Goal: Task Accomplishment & Management: Use online tool/utility

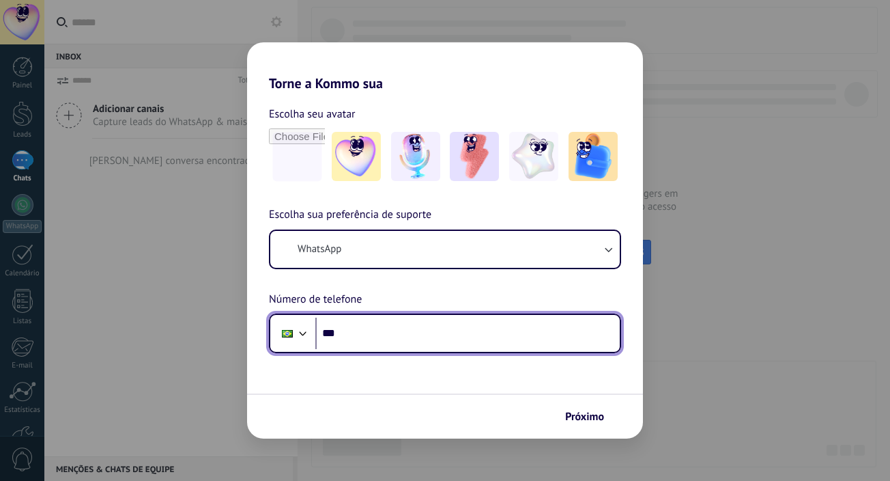
click at [377, 336] on input "***" at bounding box center [467, 332] width 304 height 31
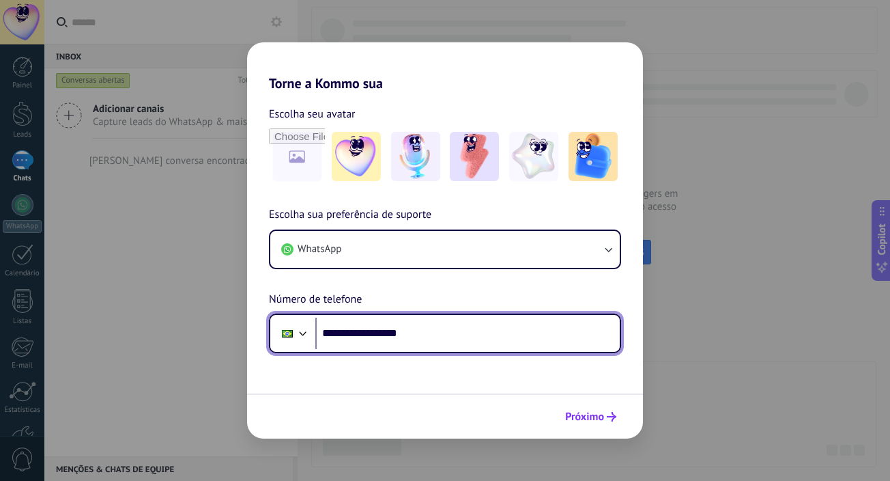
type input "**********"
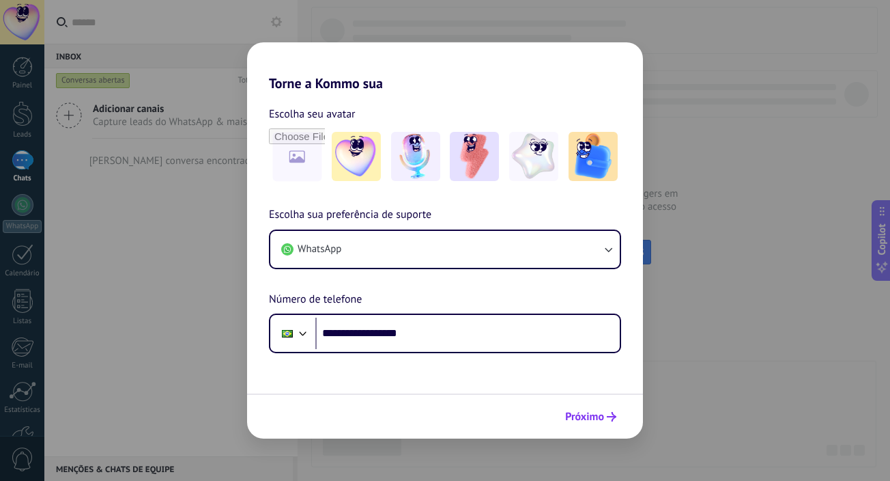
click at [599, 414] on span "Próximo" at bounding box center [584, 417] width 39 height 10
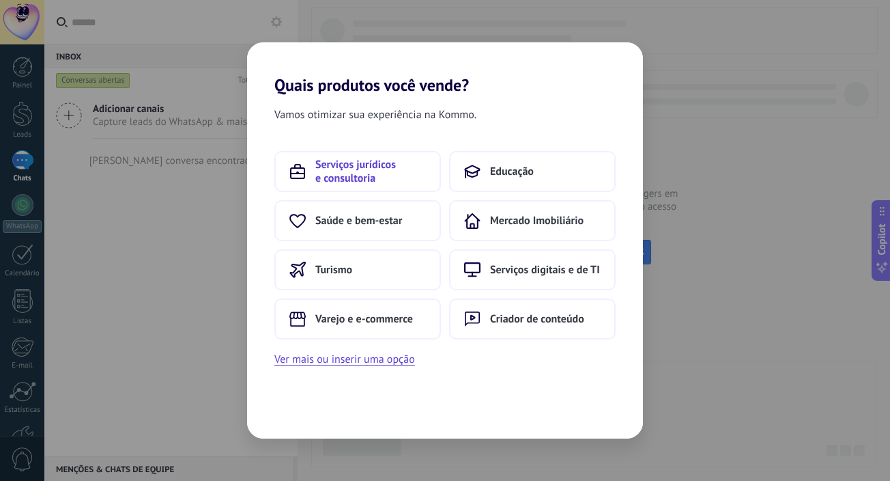
click at [393, 179] on span "Serviços jurídicos e consultoria" at bounding box center [370, 171] width 111 height 27
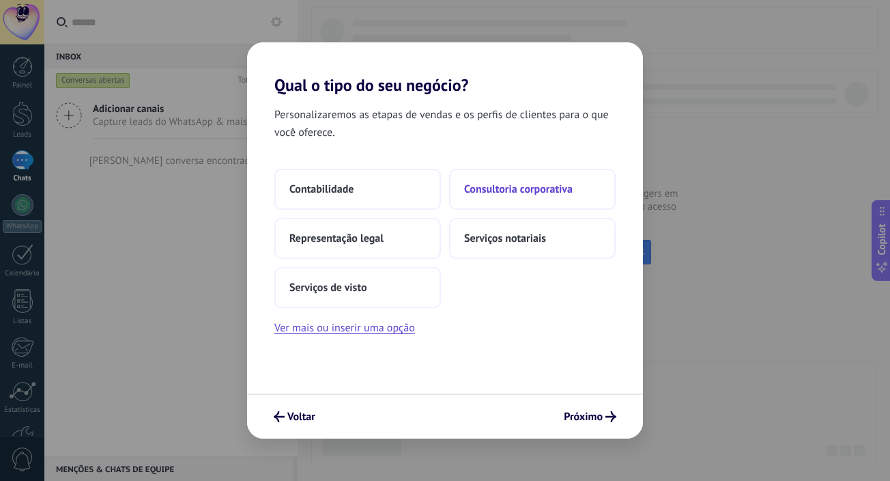
click at [537, 185] on span "Consultoria corporativa" at bounding box center [518, 189] width 109 height 14
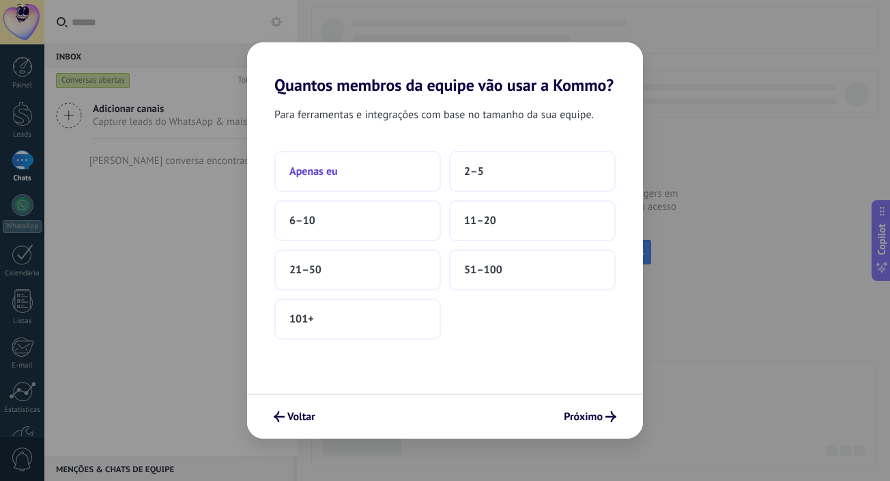
click at [375, 173] on button "Apenas eu" at bounding box center [357, 171] width 167 height 41
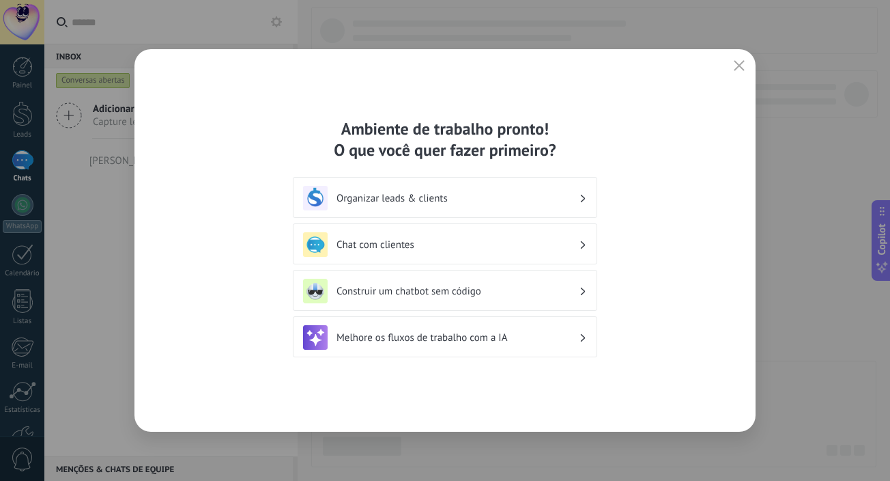
click at [431, 242] on h3 "Chat com clientes" at bounding box center [458, 244] width 242 height 13
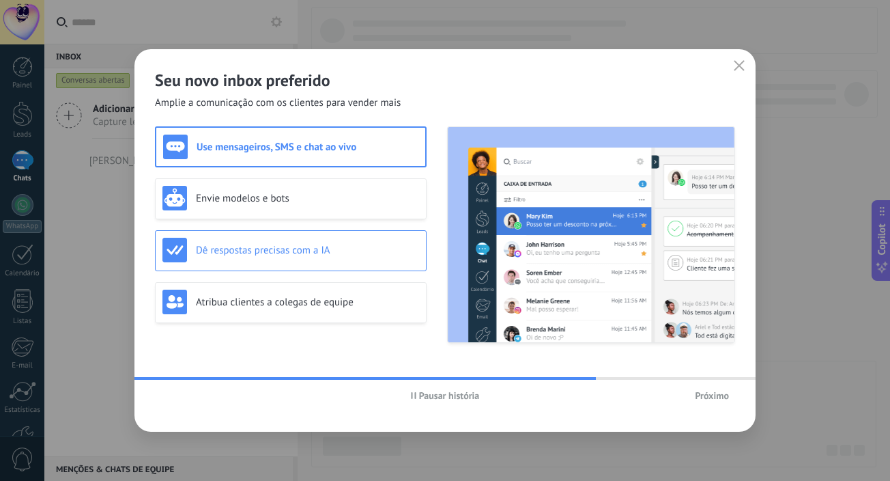
click at [362, 261] on div "Dê respostas precisas com a IA" at bounding box center [290, 250] width 257 height 25
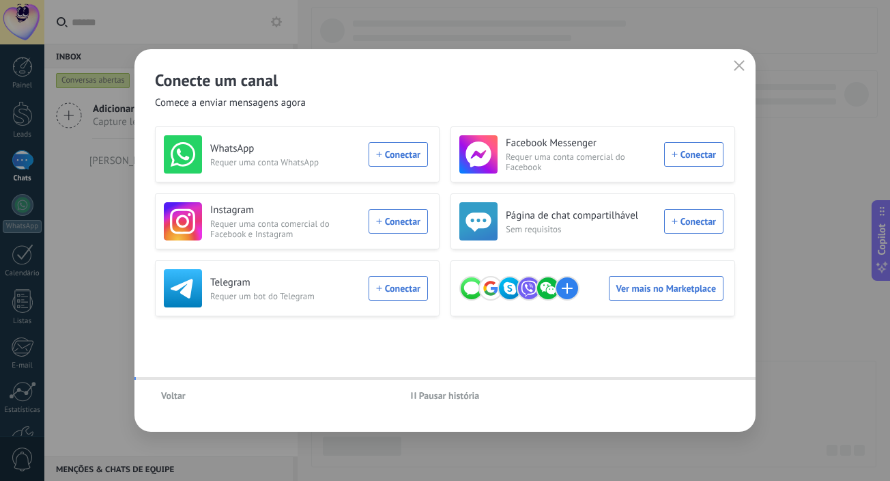
click at [709, 395] on div "Voltar Pausar história" at bounding box center [444, 395] width 621 height 31
click at [176, 395] on span "Voltar" at bounding box center [173, 396] width 25 height 10
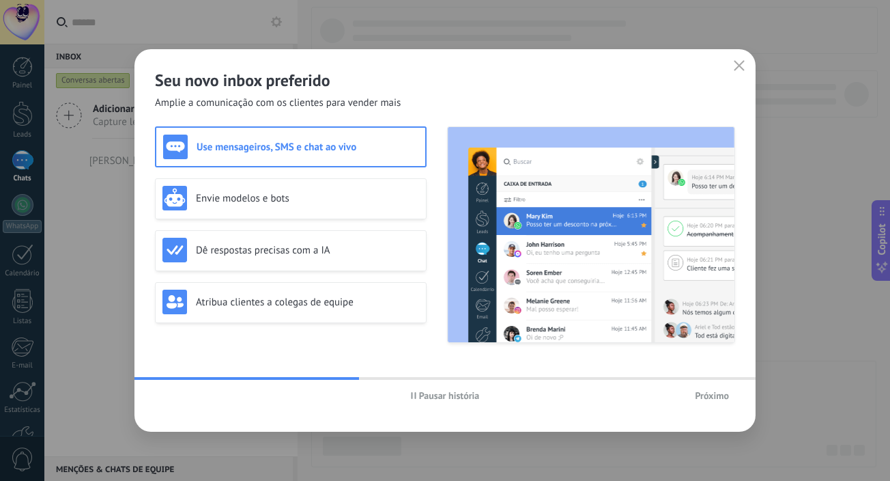
click at [710, 391] on span "Próximo" at bounding box center [712, 396] width 34 height 10
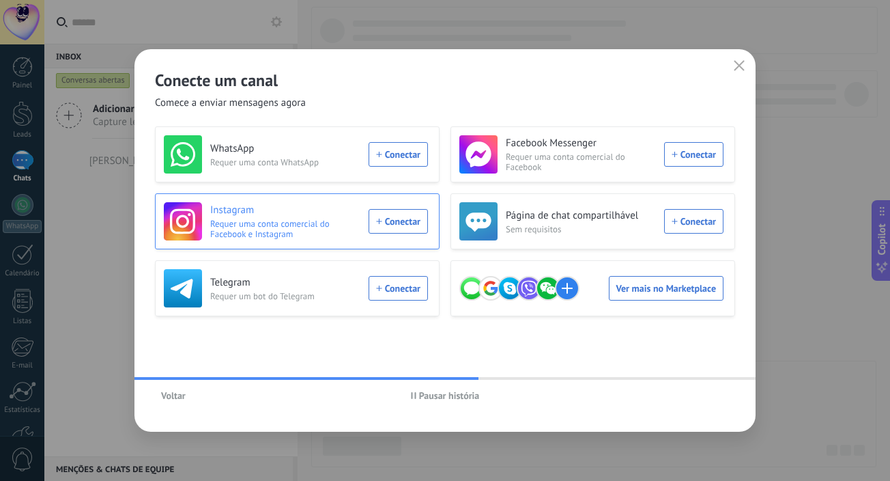
click at [401, 218] on div "Instagram Requer uma conta comercial do Facebook e Instagram Conectar" at bounding box center [296, 221] width 264 height 38
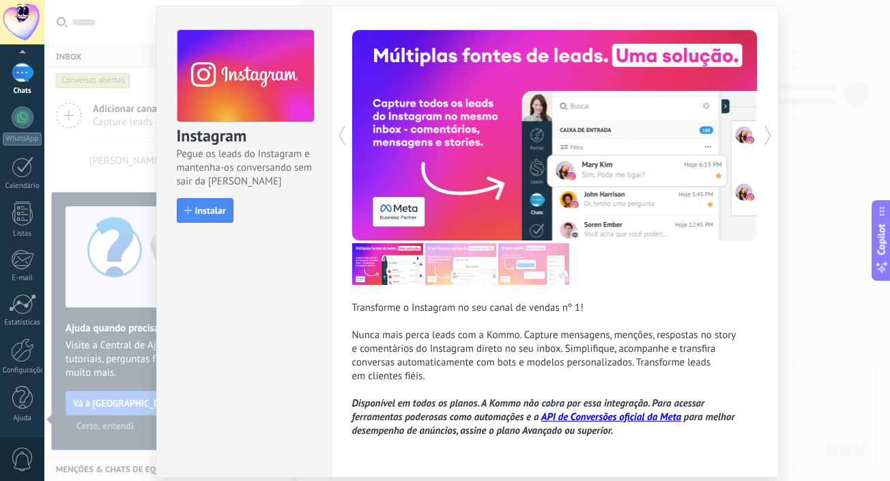
scroll to position [37, 0]
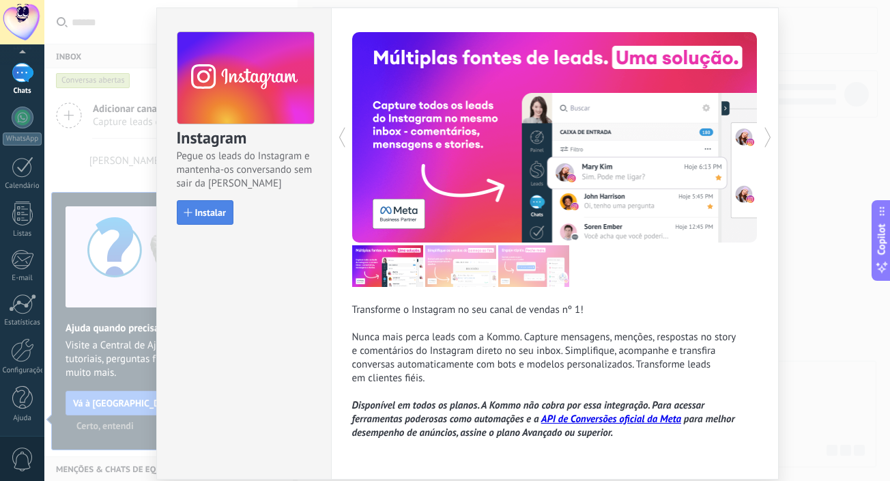
click at [200, 216] on span "Instalar" at bounding box center [210, 213] width 31 height 10
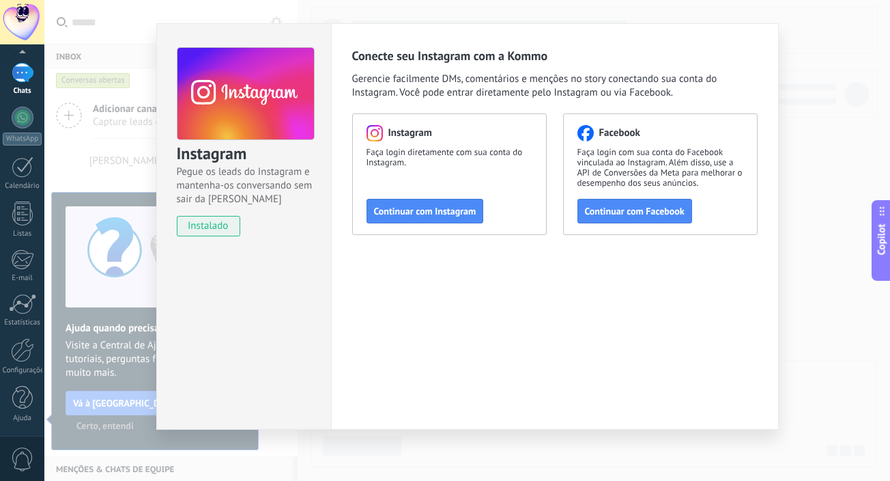
scroll to position [21, 0]
click at [438, 212] on span "Continuar com Instagram" at bounding box center [425, 211] width 102 height 10
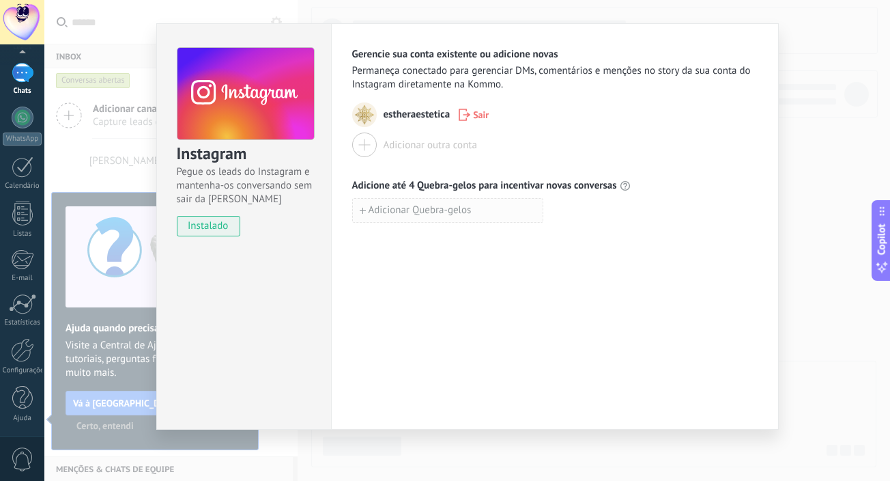
click at [401, 212] on span "Adicionar Quebra-gelos" at bounding box center [420, 211] width 103 height 10
click at [371, 210] on input "**********" at bounding box center [448, 210] width 190 height 22
type input "**********"
click at [387, 239] on span "Adicionar Quebra-gelos" at bounding box center [420, 241] width 103 height 10
type input "**********"
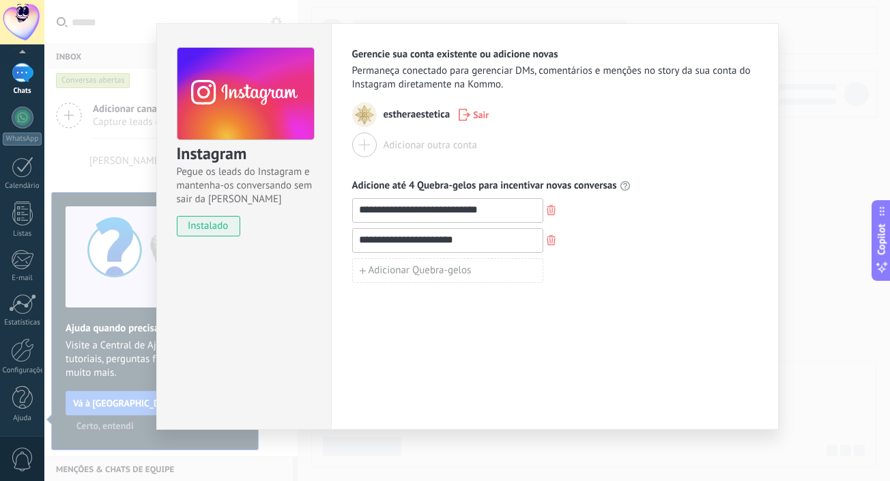
click at [799, 56] on div "**********" at bounding box center [467, 240] width 846 height 481
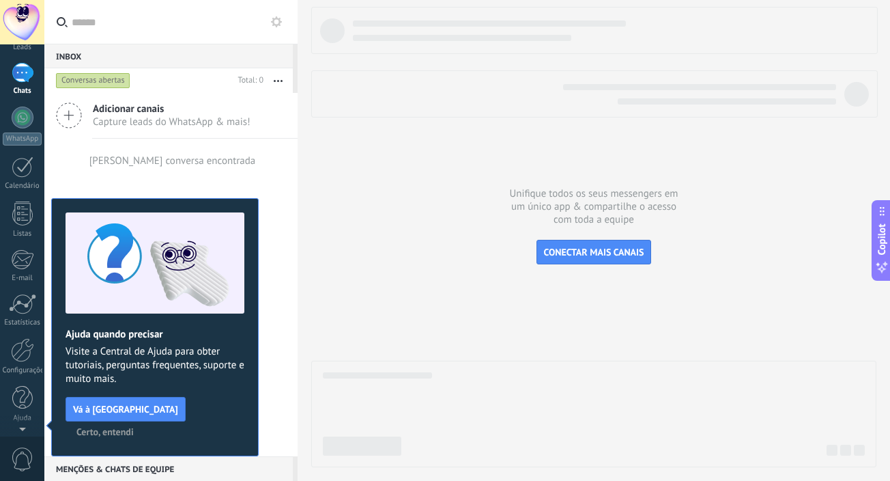
scroll to position [0, 0]
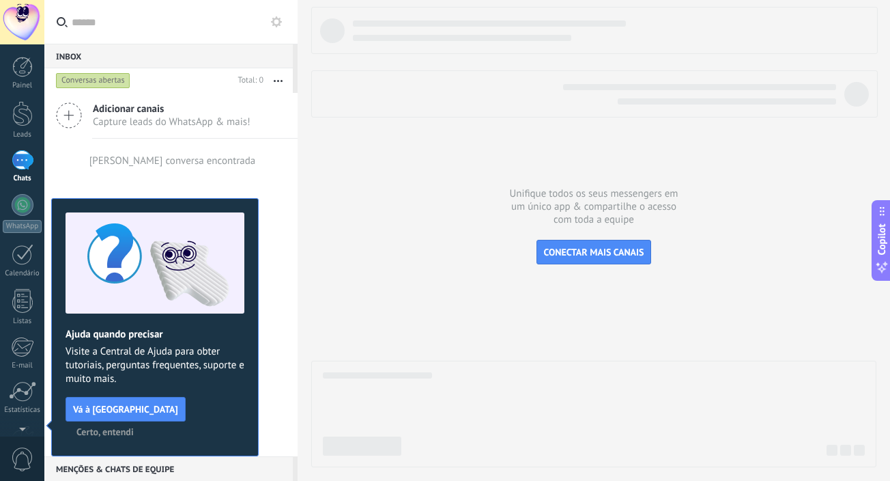
click at [134, 427] on span "Certo, entendi" at bounding box center [104, 432] width 57 height 10
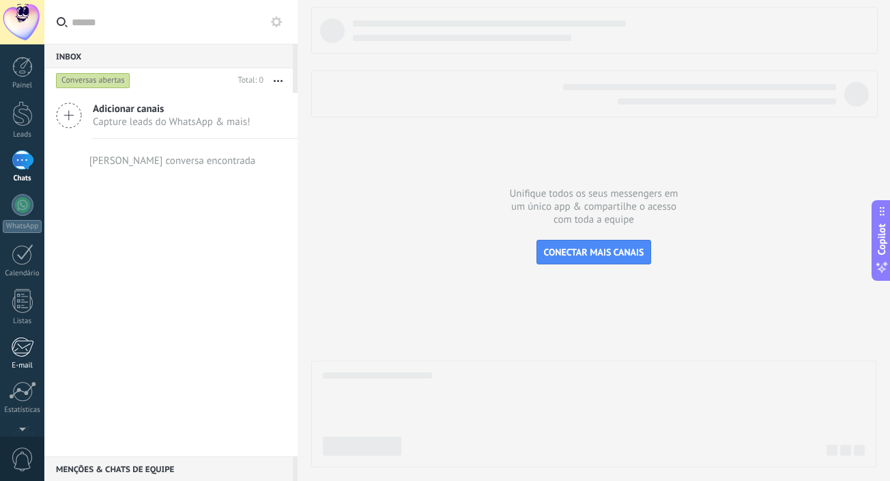
click at [25, 350] on div at bounding box center [22, 347] width 23 height 20
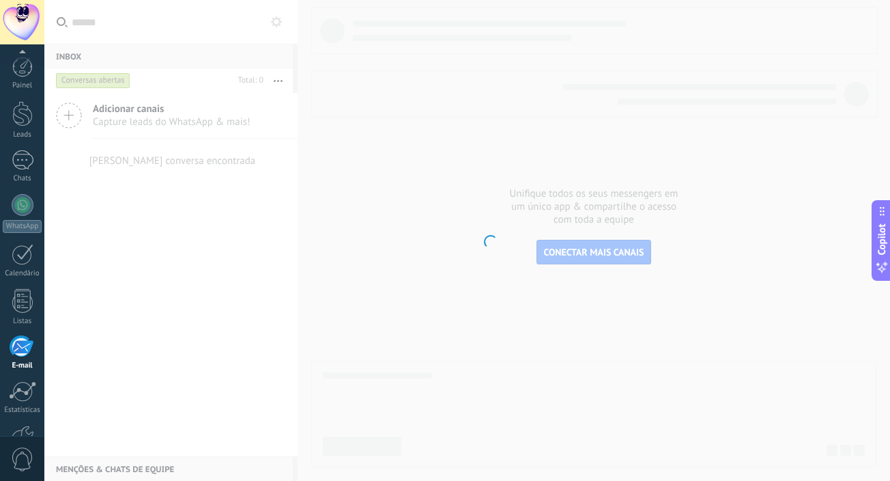
scroll to position [87, 0]
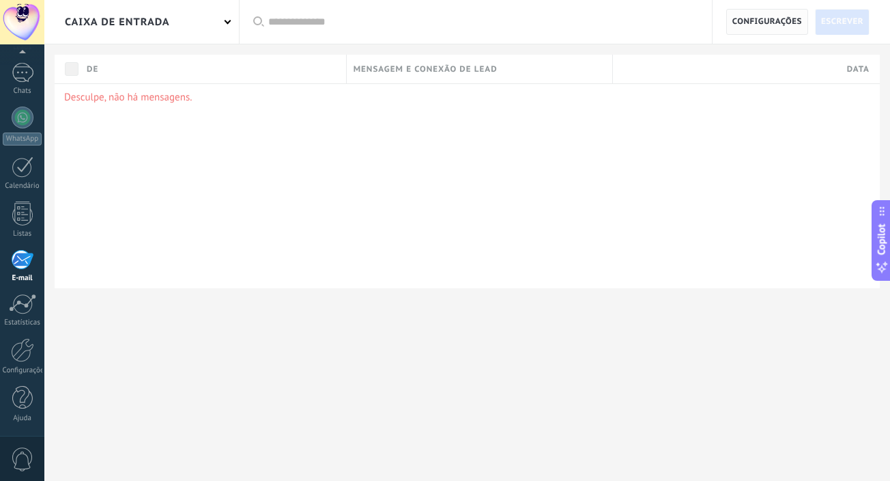
click at [779, 16] on span "Configurações" at bounding box center [768, 22] width 70 height 25
click at [777, 20] on span "Configurações" at bounding box center [768, 22] width 70 height 25
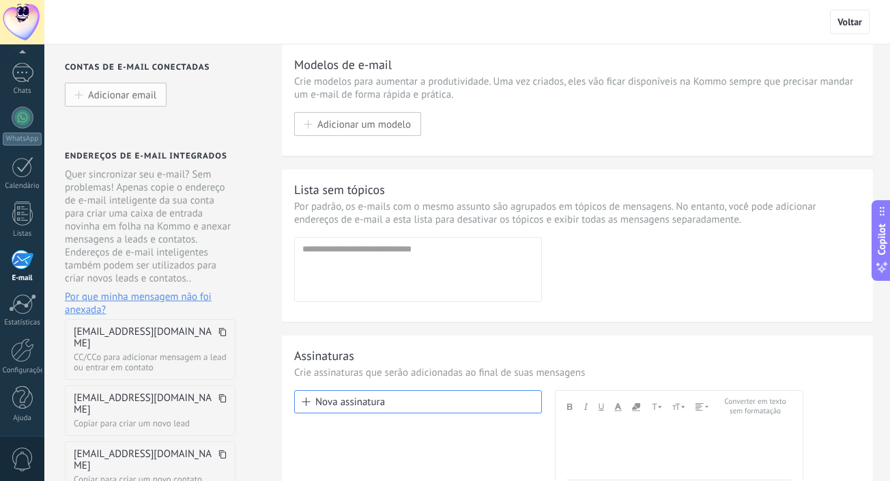
click at [134, 96] on span "Adicionar email" at bounding box center [122, 95] width 68 height 12
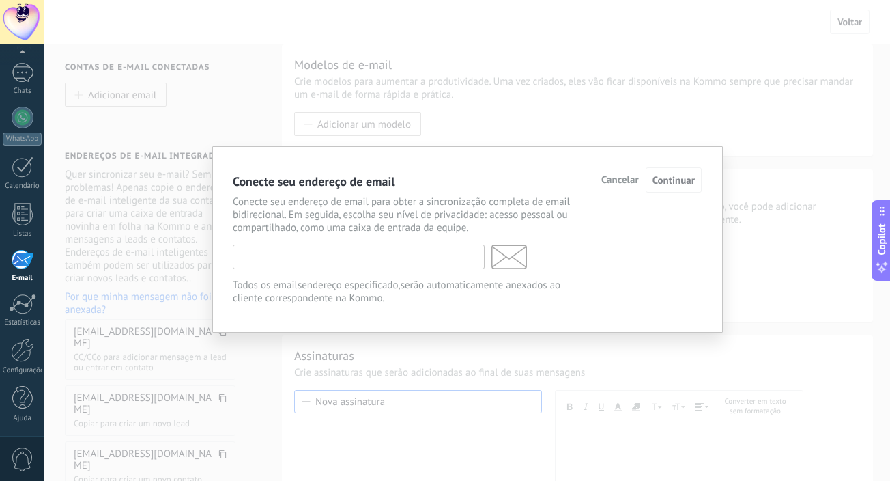
click at [358, 264] on input "text" at bounding box center [359, 256] width 252 height 25
type input "*"
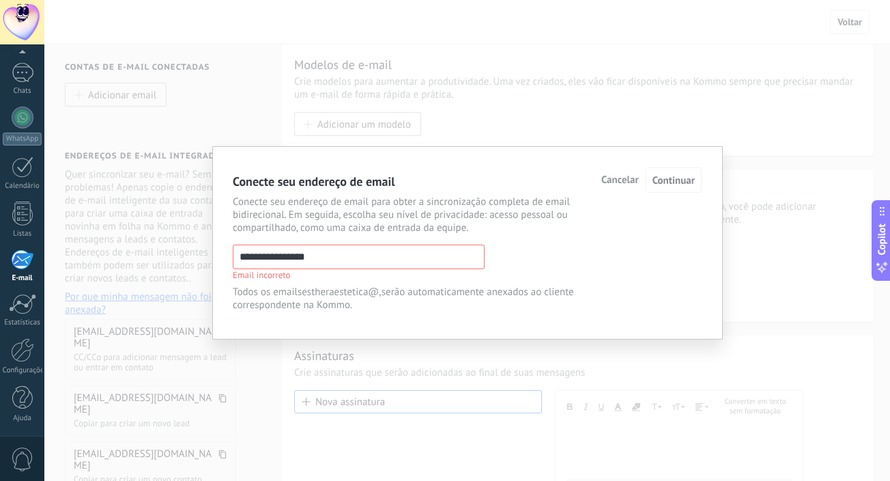
drag, startPoint x: 364, startPoint y: 256, endPoint x: 154, endPoint y: 246, distance: 209.8
click at [155, 255] on div "**********" at bounding box center [467, 240] width 846 height 481
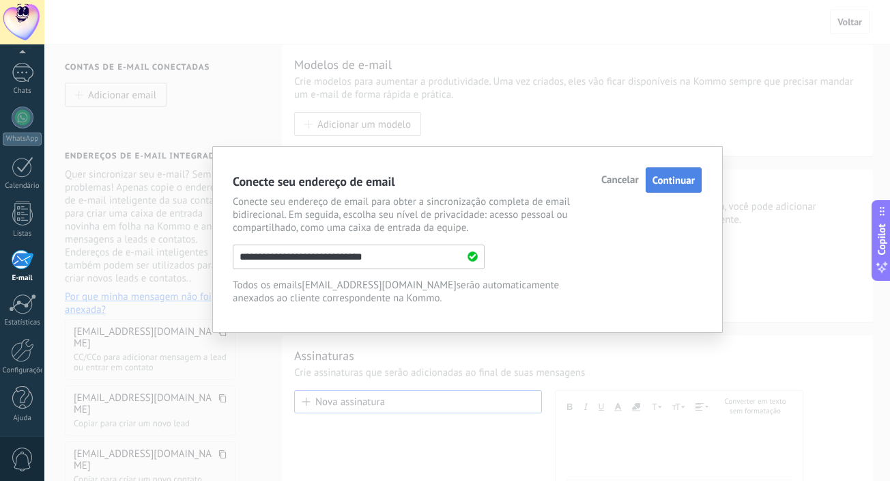
type input "**********"
click at [682, 186] on span "Continuar" at bounding box center [674, 180] width 42 height 13
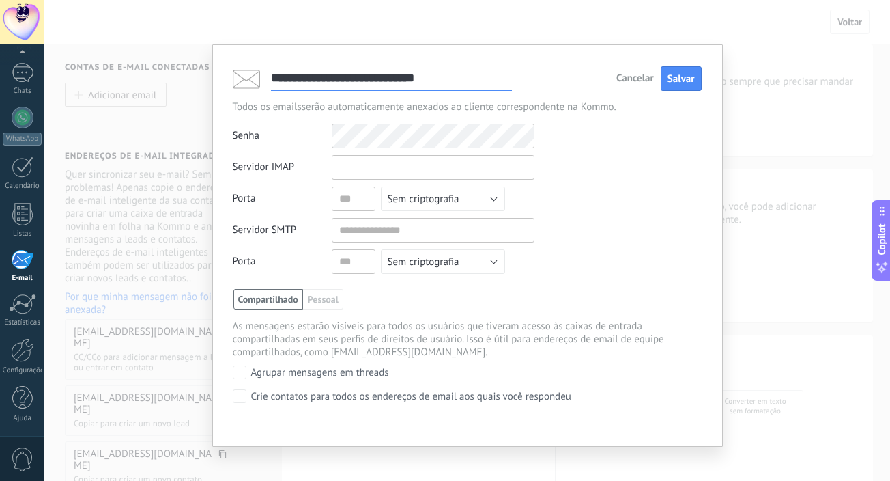
click at [443, 169] on input "text" at bounding box center [433, 167] width 203 height 25
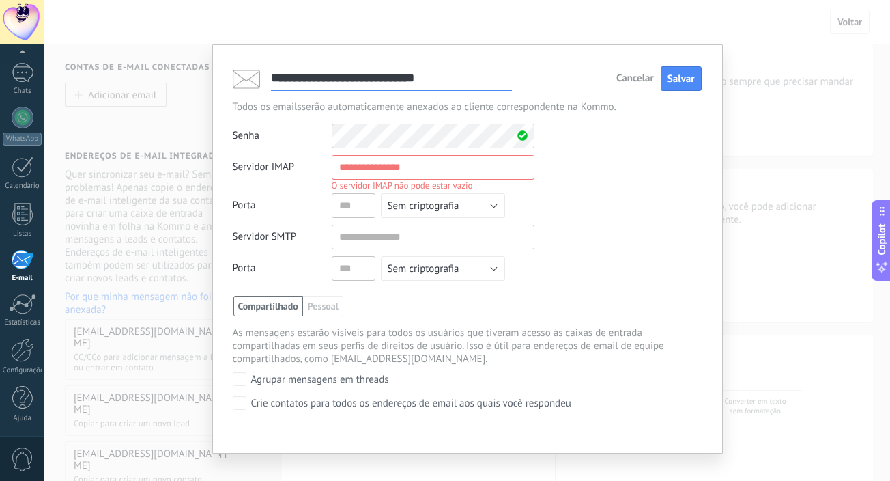
drag, startPoint x: 515, startPoint y: 193, endPoint x: 399, endPoint y: 180, distance: 117.5
click at [431, 168] on input "text" at bounding box center [433, 167] width 203 height 25
paste input "**********"
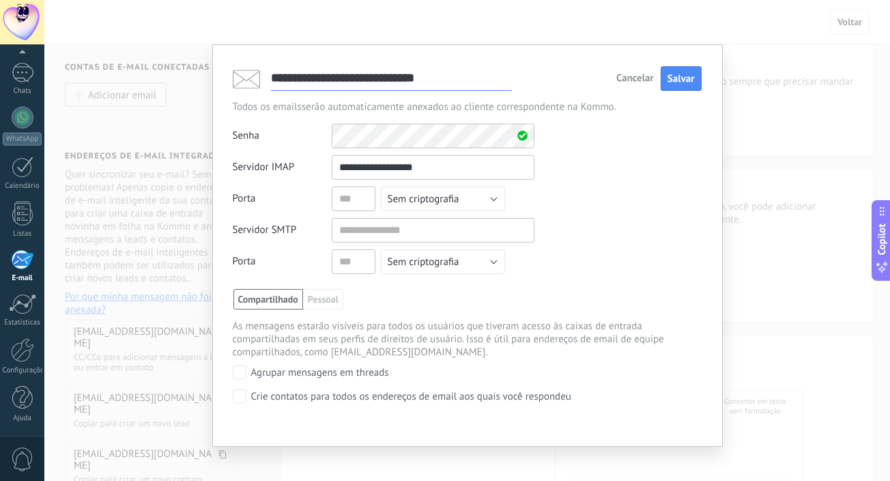
click at [395, 169] on input "**********" at bounding box center [433, 167] width 203 height 25
type input "**********"
click at [354, 201] on input "text" at bounding box center [354, 198] width 44 height 25
type input "***"
click at [416, 229] on input "text" at bounding box center [433, 230] width 203 height 25
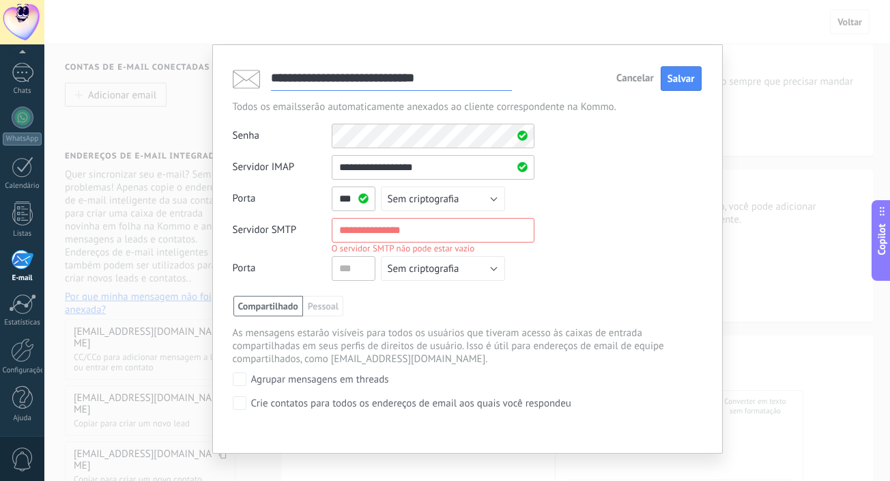
click at [388, 226] on input "text" at bounding box center [433, 230] width 203 height 25
paste input "**********"
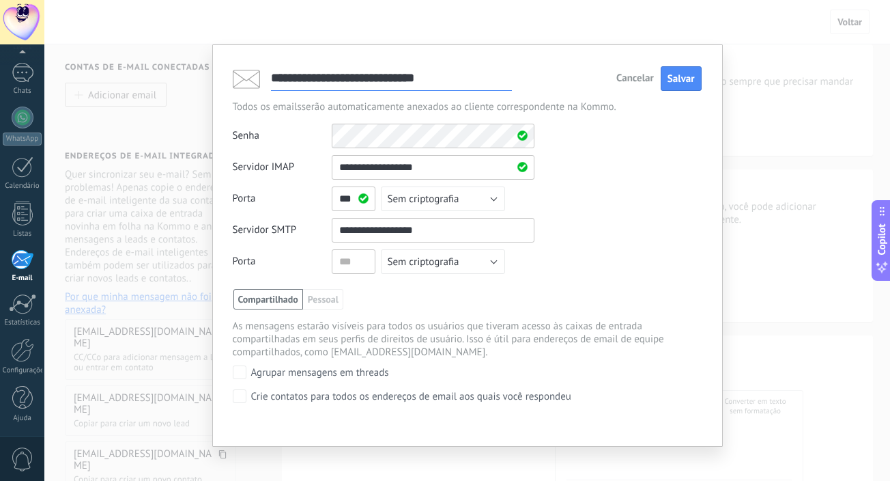
click at [365, 230] on input "**********" at bounding box center [433, 230] width 203 height 25
type input "**********"
click at [354, 271] on input "text" at bounding box center [354, 261] width 44 height 25
type input "***"
click at [684, 74] on span "Salvar" at bounding box center [681, 78] width 27 height 13
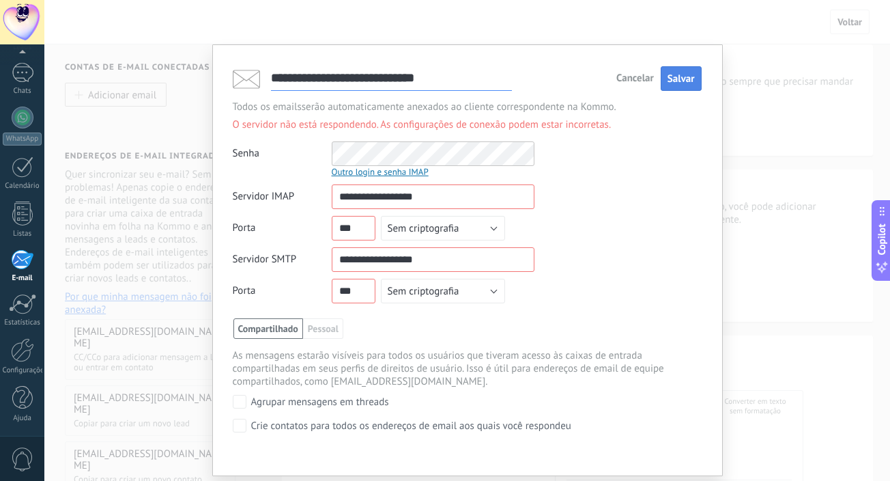
click at [683, 74] on span "Salvar" at bounding box center [681, 78] width 27 height 13
click at [408, 173] on div "Outro login e senha IMAP" at bounding box center [433, 172] width 203 height 12
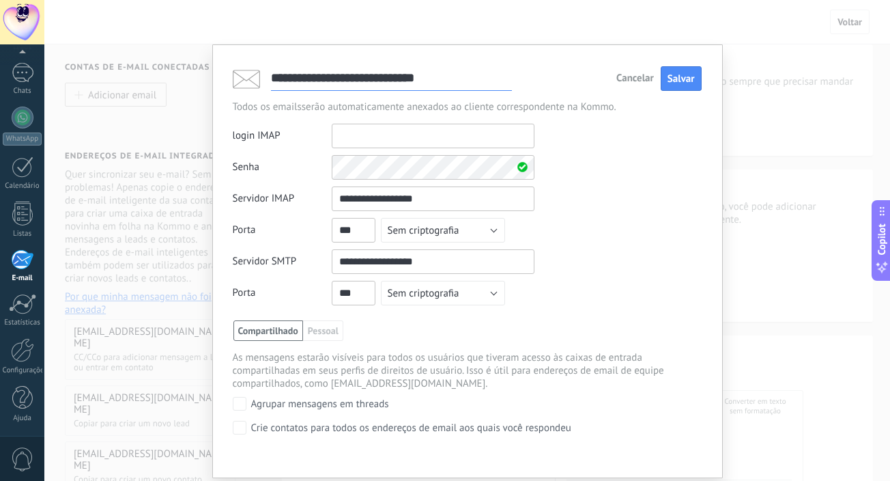
click at [389, 134] on input "text" at bounding box center [433, 136] width 203 height 25
click at [623, 80] on span "Cancelar" at bounding box center [636, 79] width 38 height 10
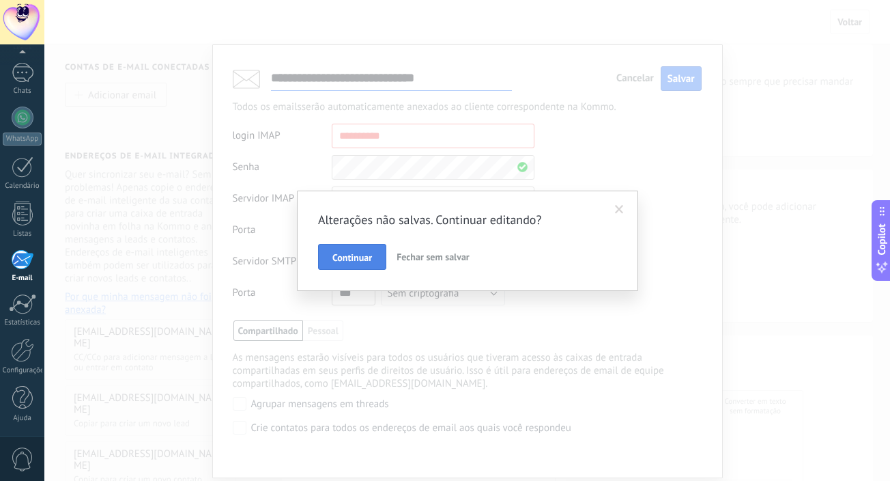
click at [367, 254] on span "Continuar" at bounding box center [352, 258] width 40 height 10
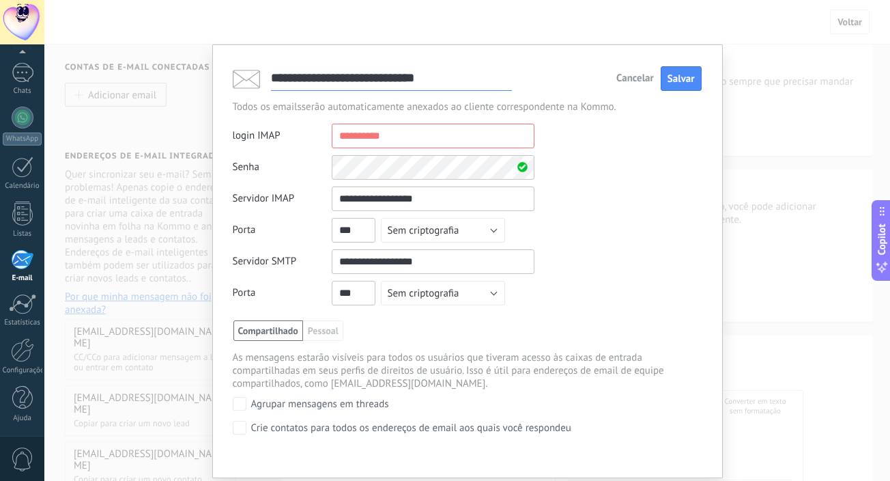
click at [638, 74] on span "Cancelar" at bounding box center [636, 79] width 38 height 10
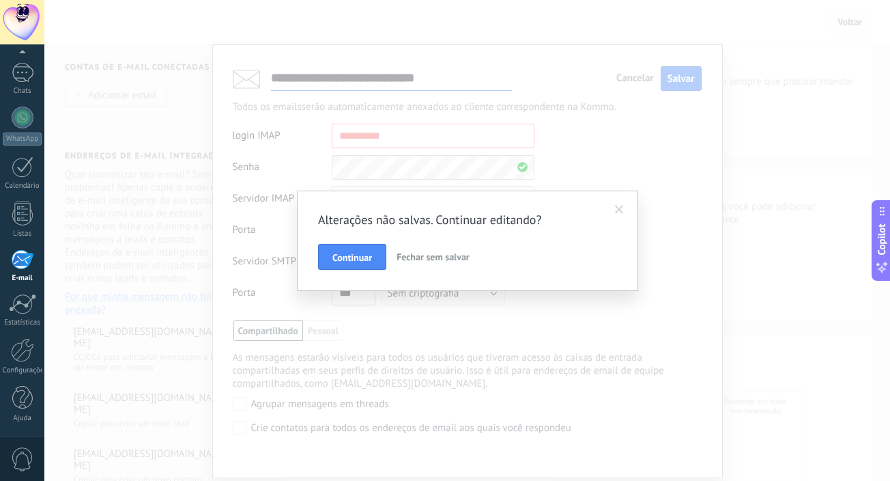
click at [437, 257] on span "Fechar sem salvar" at bounding box center [433, 257] width 73 height 12
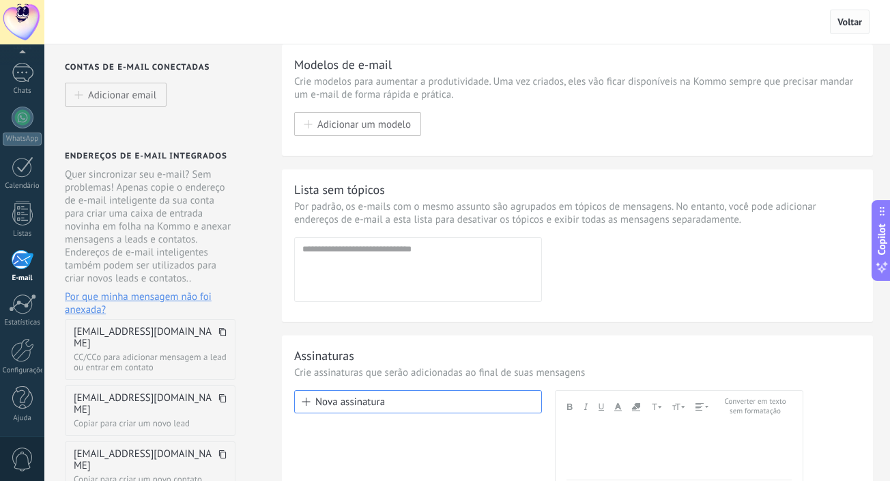
click at [846, 32] on span "Voltar" at bounding box center [850, 22] width 40 height 25
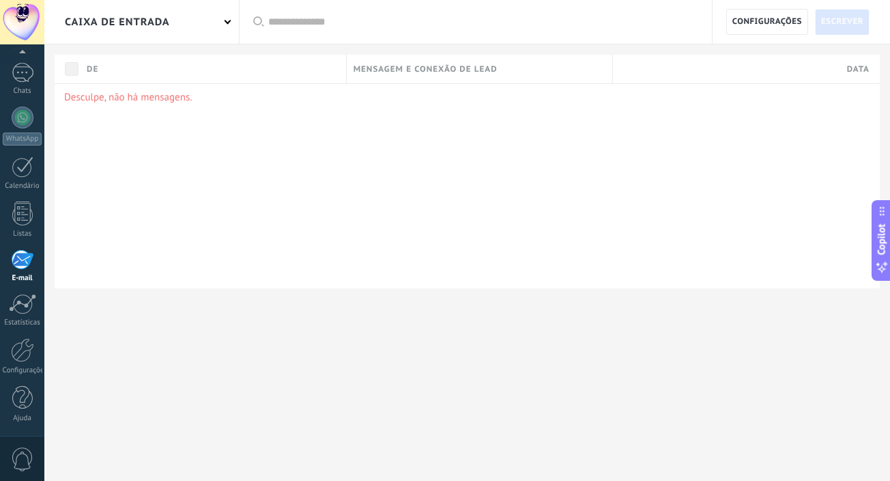
click at [192, 22] on div "Caixa de entrada" at bounding box center [141, 22] width 195 height 44
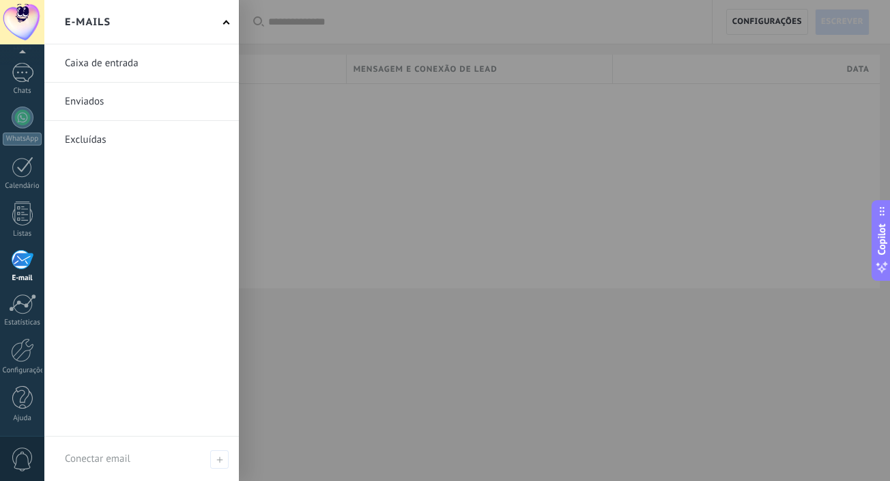
click at [464, 24] on div at bounding box center [489, 240] width 890 height 481
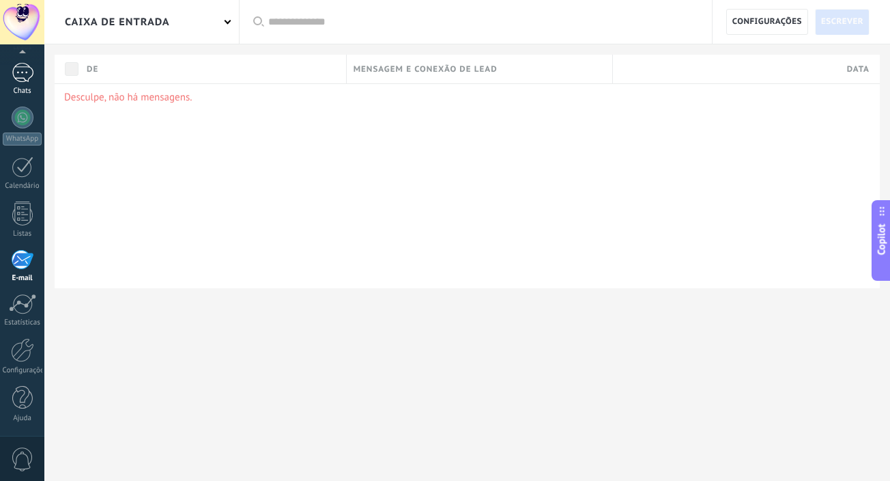
click at [23, 83] on link "Chats" at bounding box center [22, 79] width 44 height 33
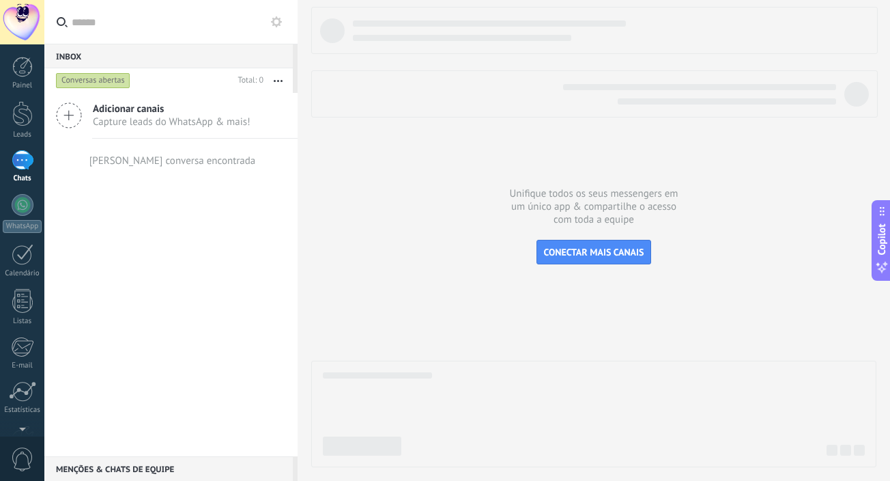
click at [154, 111] on span "Adicionar canais" at bounding box center [172, 108] width 158 height 13
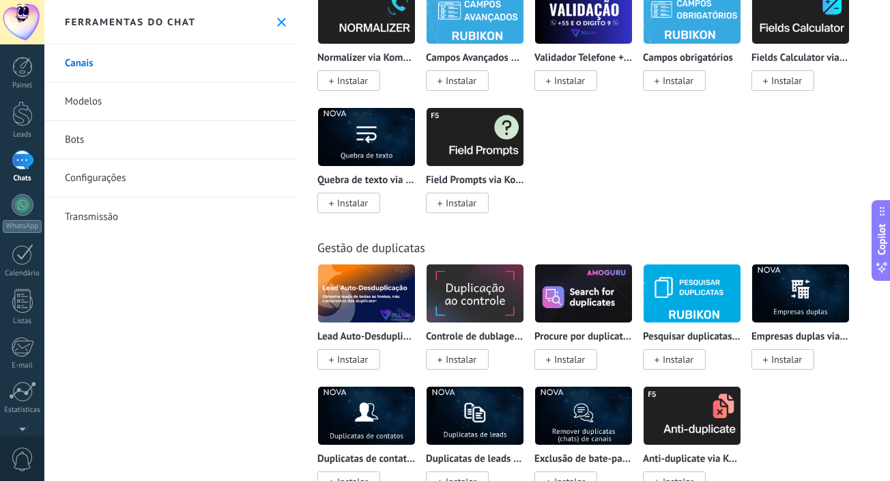
scroll to position [6193, 0]
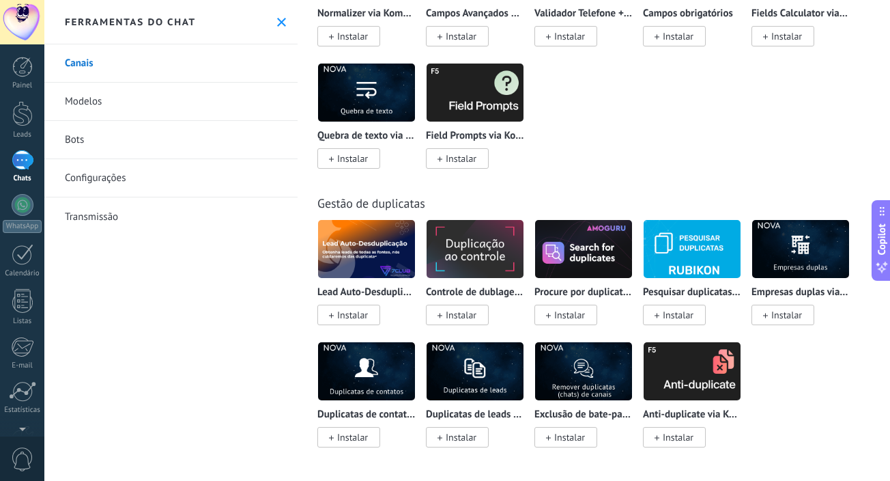
click at [94, 137] on link "Bots" at bounding box center [170, 140] width 253 height 38
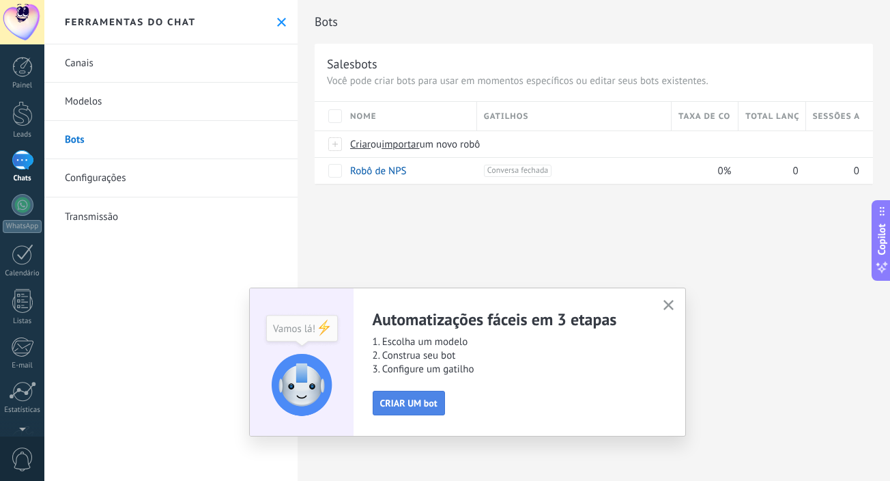
click at [419, 400] on span "CRIAR UM bot" at bounding box center [408, 403] width 57 height 10
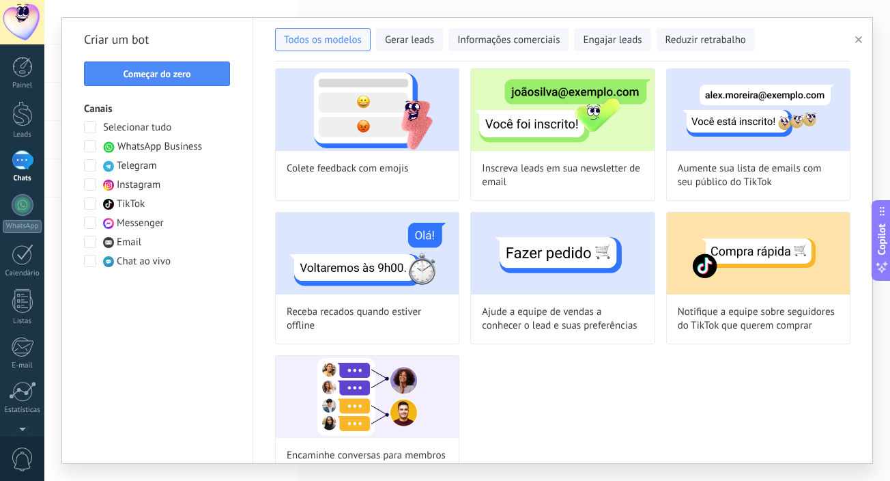
scroll to position [1083, 0]
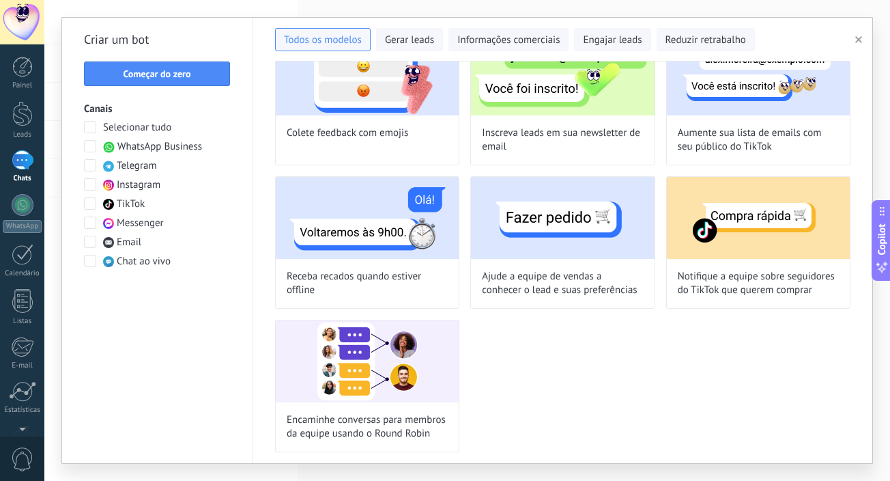
click at [91, 204] on span at bounding box center [90, 203] width 12 height 12
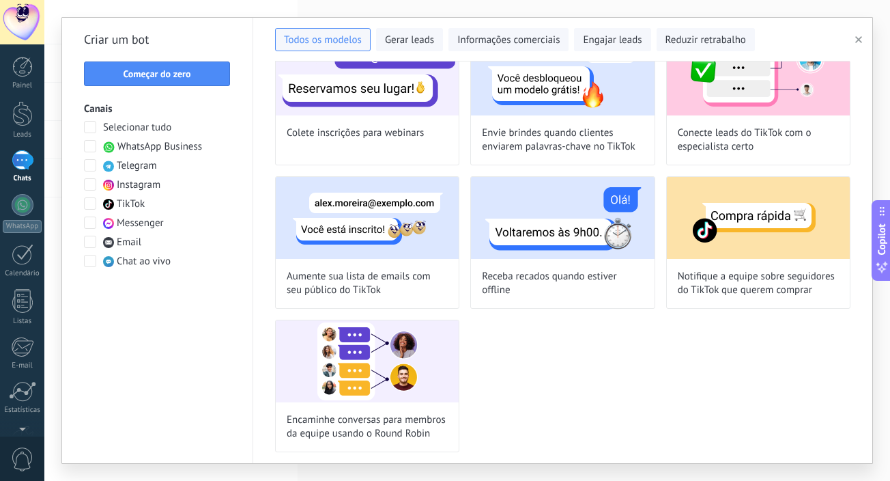
scroll to position [236, 0]
click at [91, 204] on span at bounding box center [90, 203] width 12 height 12
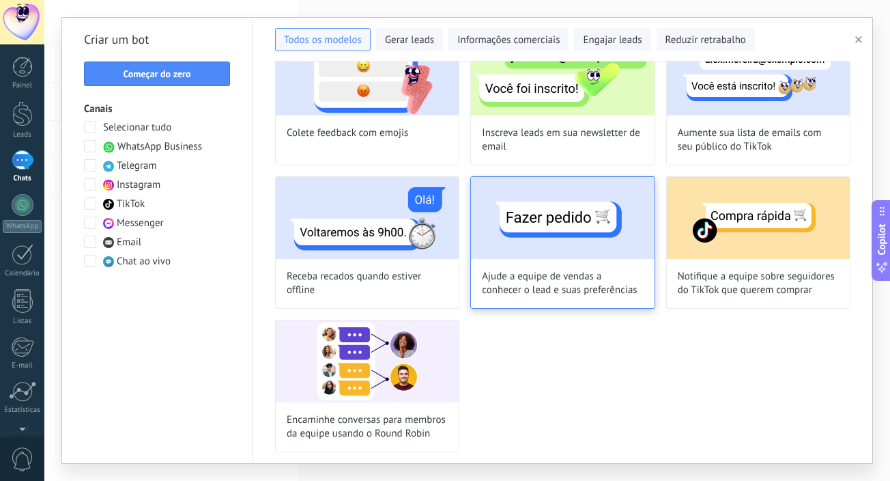
scroll to position [0, 0]
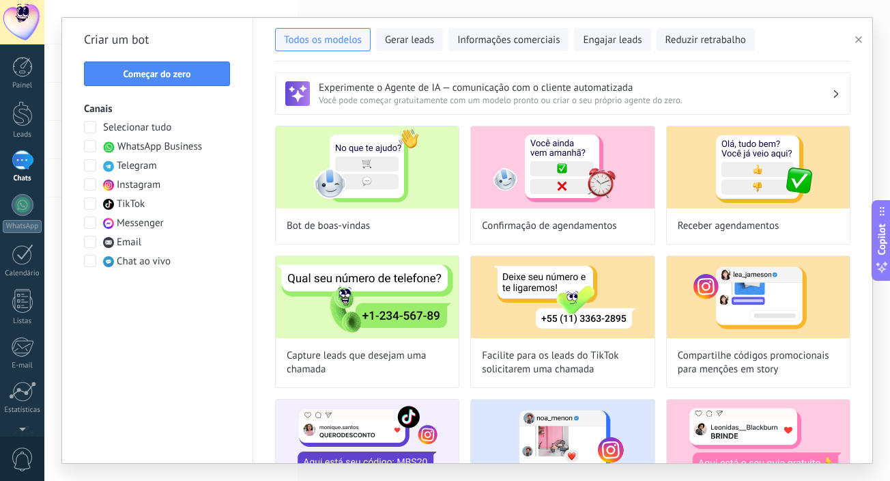
click at [139, 150] on span "WhatsApp Business" at bounding box center [159, 147] width 85 height 14
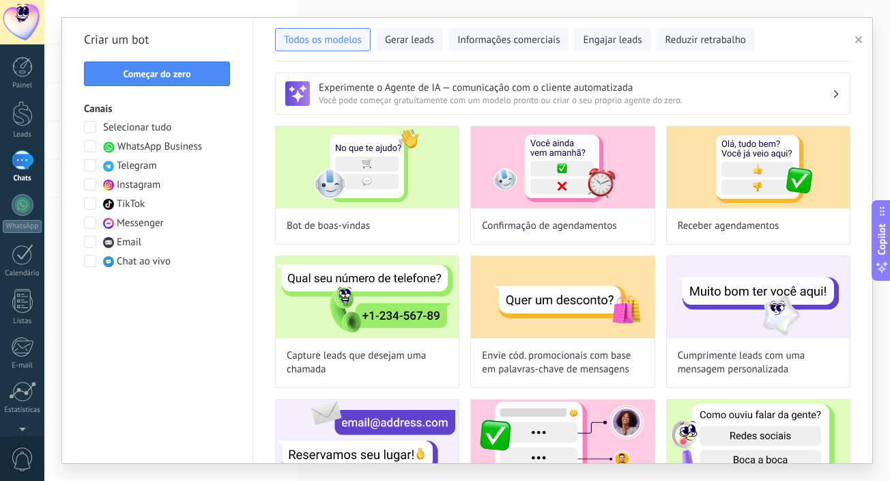
click at [139, 150] on span "WhatsApp Business" at bounding box center [159, 147] width 85 height 14
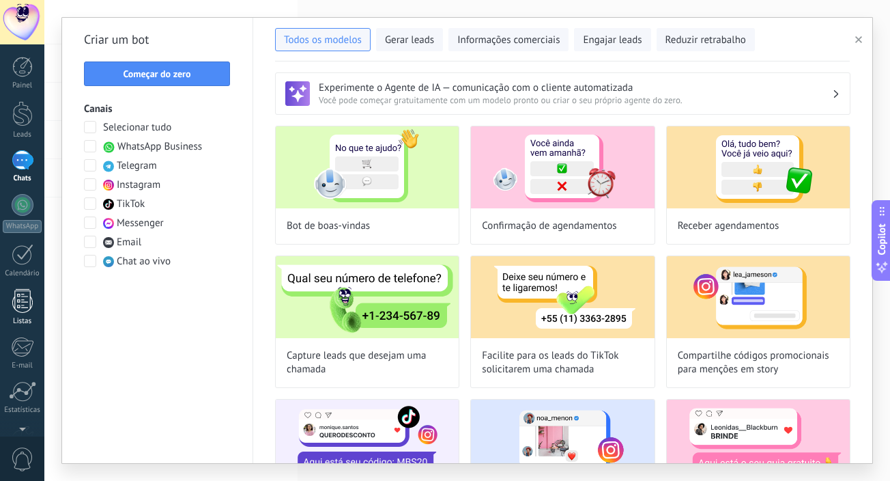
click at [26, 315] on link "Listas" at bounding box center [22, 307] width 44 height 37
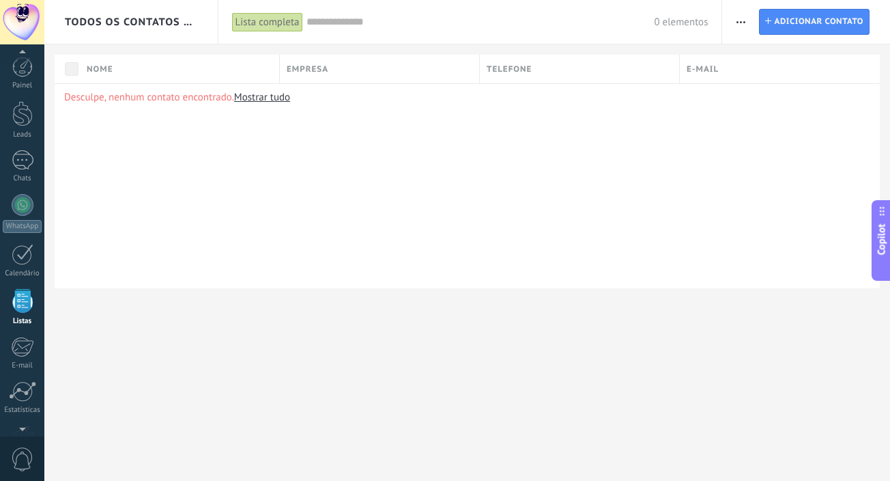
scroll to position [85, 0]
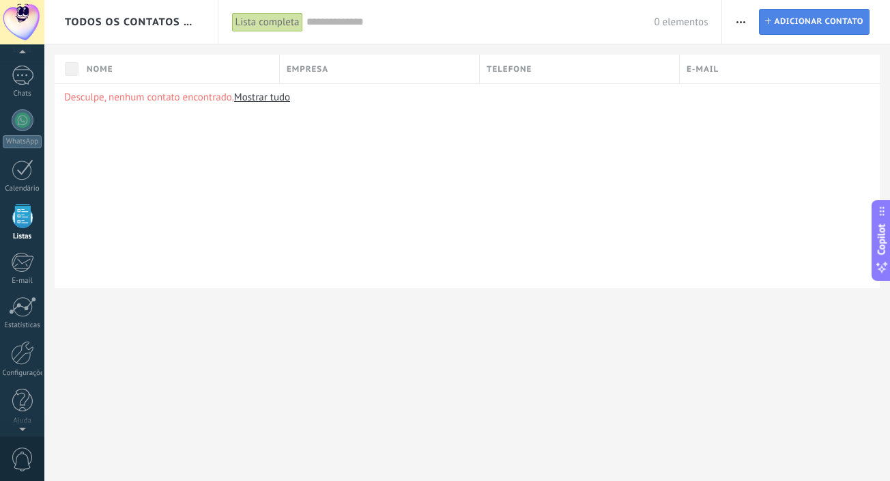
click at [787, 22] on span "Adicionar contato" at bounding box center [818, 22] width 89 height 25
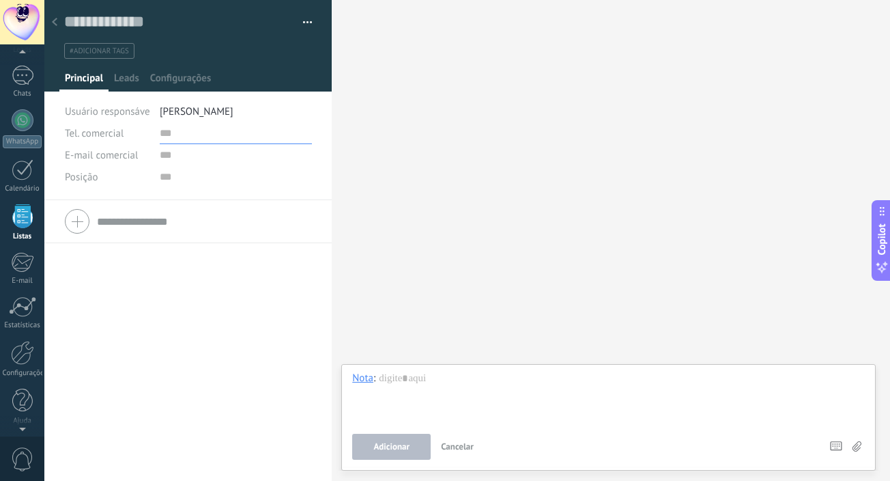
click at [167, 133] on input "text" at bounding box center [236, 133] width 152 height 22
click at [162, 159] on input "text" at bounding box center [236, 155] width 152 height 22
click at [160, 182] on input "text" at bounding box center [236, 177] width 152 height 22
click at [120, 76] on span "Leads" at bounding box center [126, 82] width 25 height 20
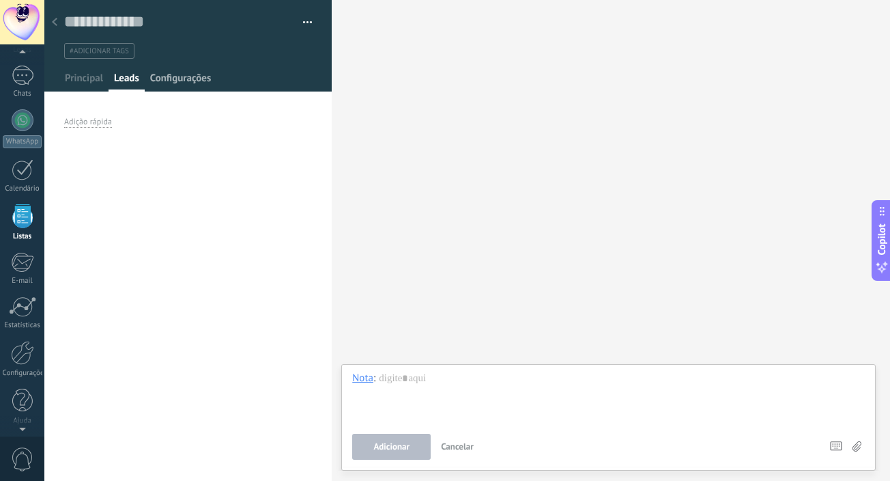
click at [160, 81] on span "Configurações" at bounding box center [180, 82] width 61 height 20
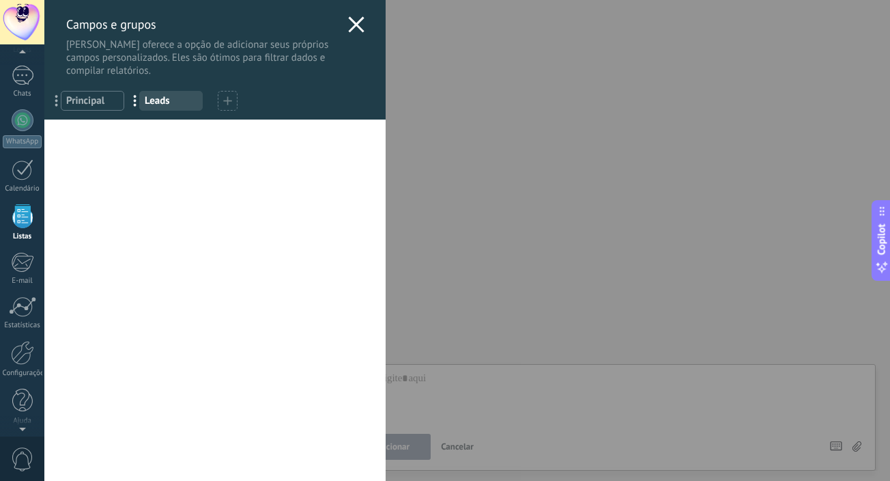
click at [228, 102] on use at bounding box center [227, 100] width 8 height 8
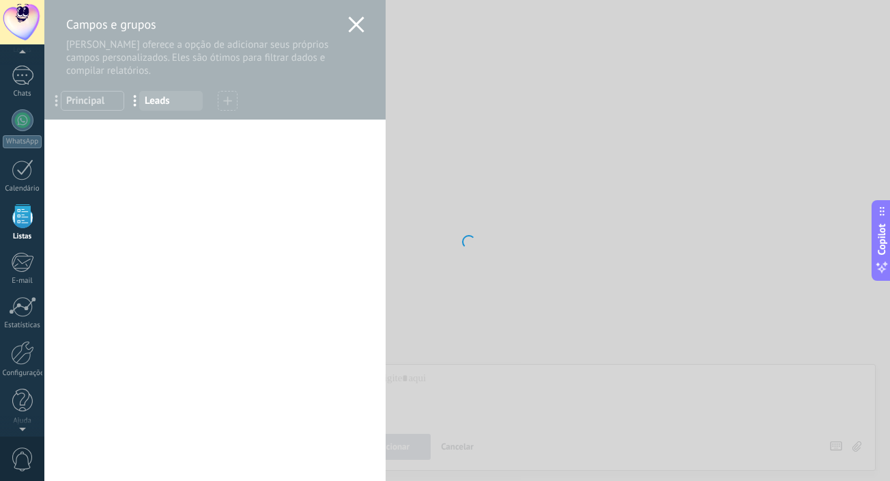
drag, startPoint x: 240, startPoint y: 165, endPoint x: 225, endPoint y: 106, distance: 60.4
click at [223, 102] on div at bounding box center [467, 240] width 846 height 481
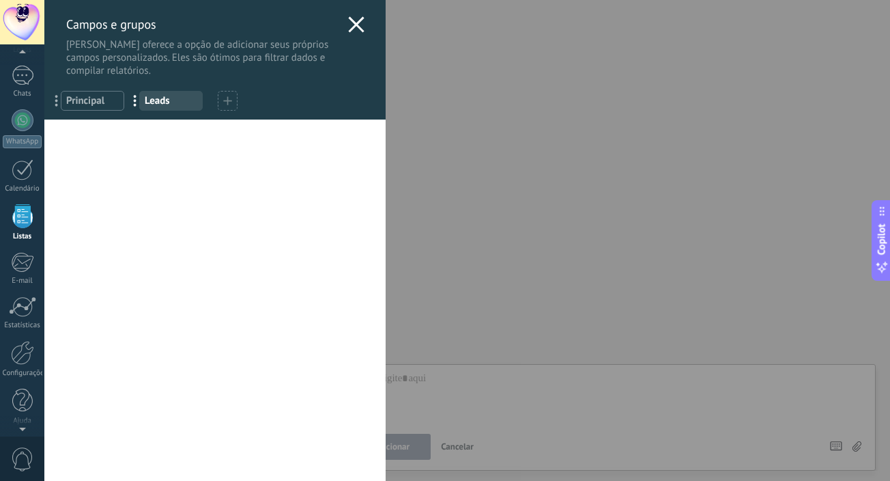
click at [221, 98] on div at bounding box center [228, 101] width 20 height 20
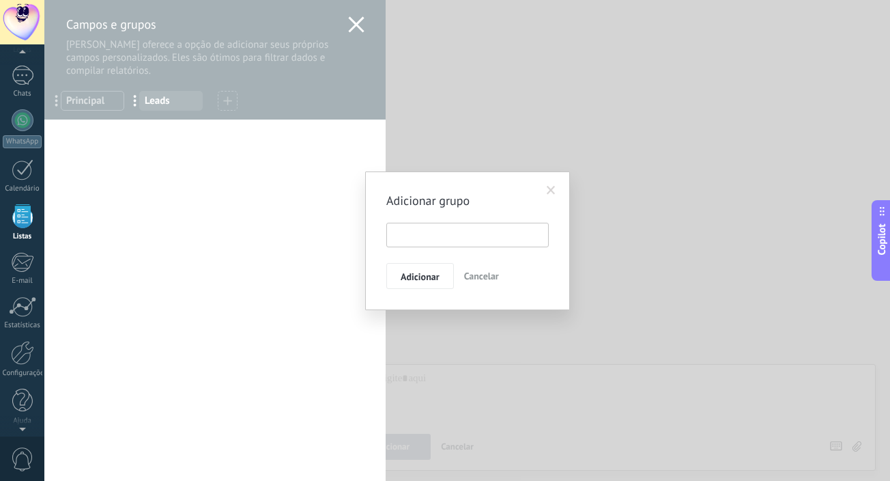
click at [419, 233] on input "text" at bounding box center [467, 235] width 162 height 25
type input "**********"
click at [433, 273] on span "Adicionar" at bounding box center [420, 277] width 39 height 10
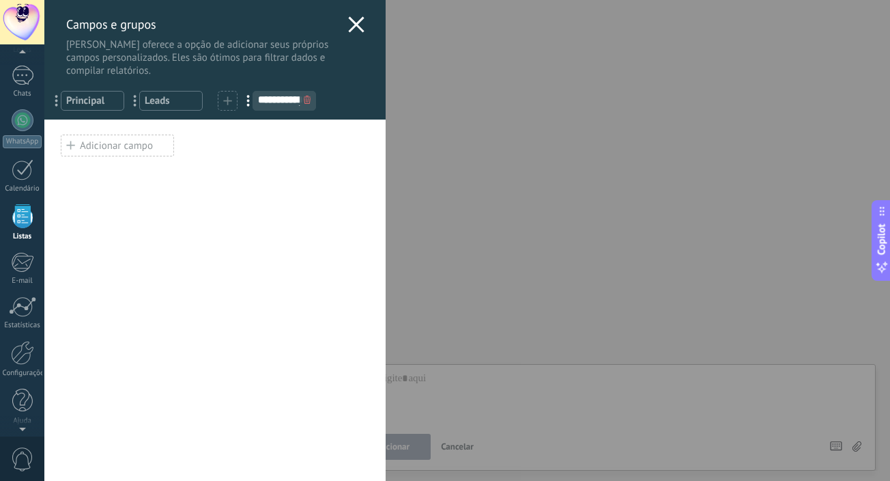
click at [78, 101] on span "Principal" at bounding box center [92, 100] width 53 height 13
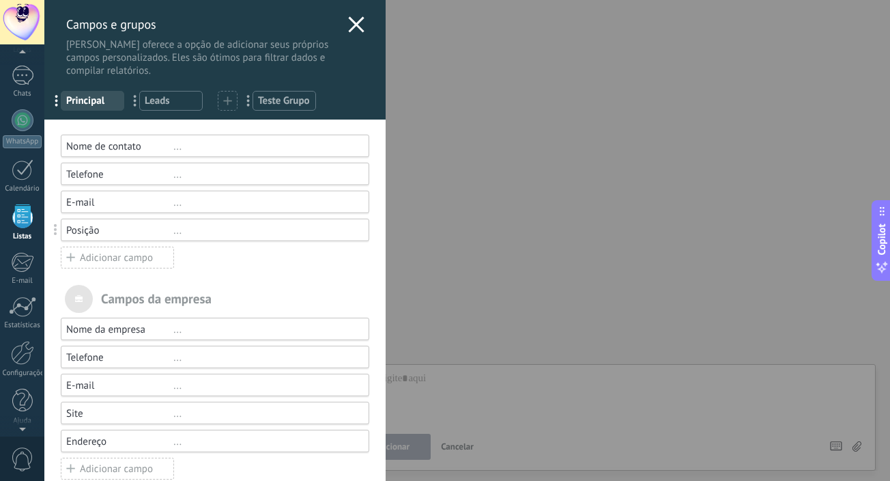
click at [150, 102] on span "Leads" at bounding box center [171, 100] width 53 height 13
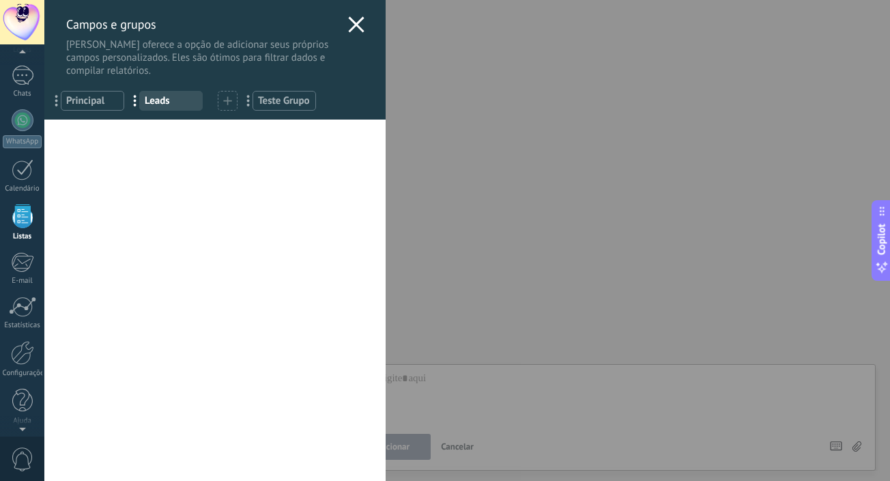
click at [280, 97] on span "Teste Grupo" at bounding box center [284, 100] width 53 height 13
click at [99, 107] on span "Principal" at bounding box center [92, 100] width 53 height 13
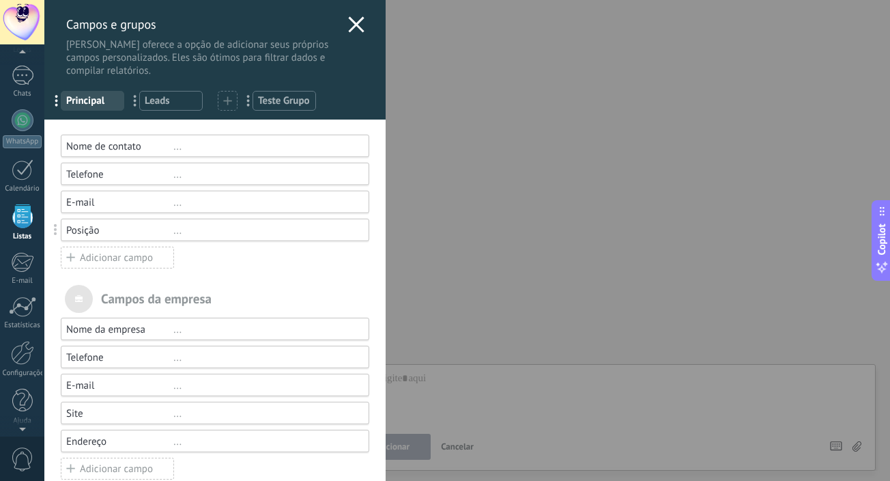
click at [151, 103] on span "Leads" at bounding box center [171, 100] width 53 height 13
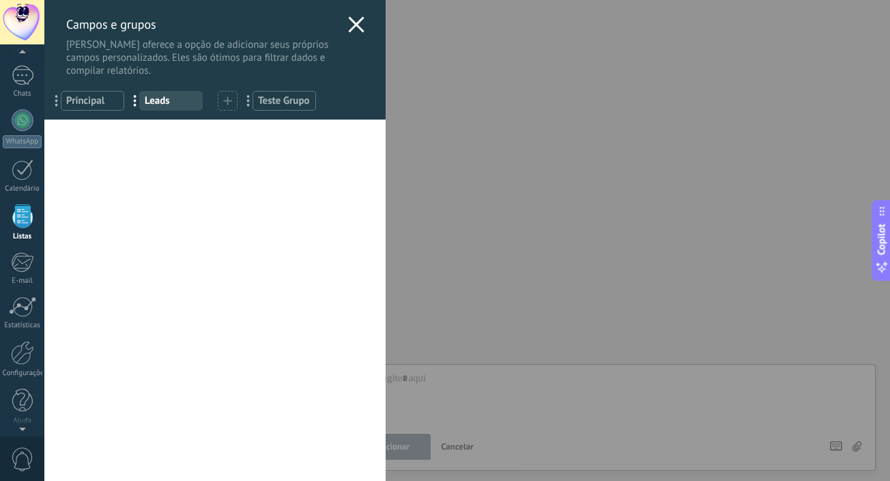
click at [270, 101] on span "Teste Grupo" at bounding box center [284, 100] width 53 height 13
click at [122, 149] on div "Adicionar campo" at bounding box center [117, 145] width 113 height 22
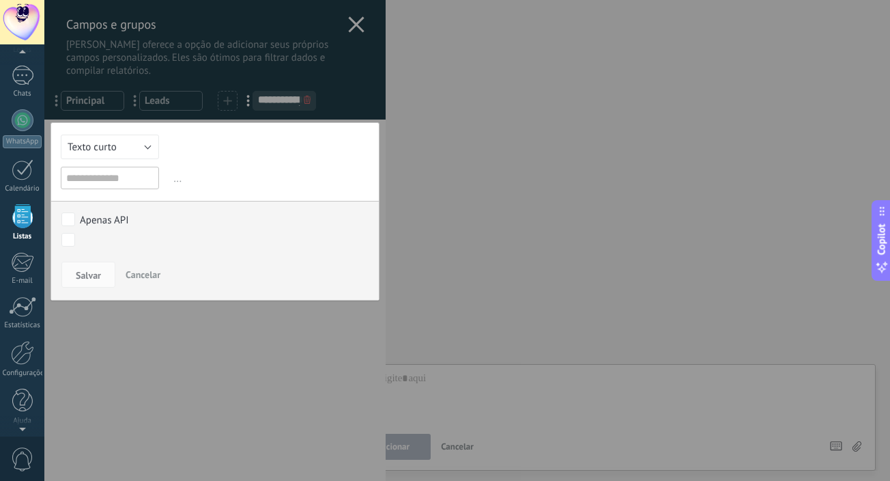
type input "*"
type input "***"
click at [0, 0] on div "Contato inicial Discussões Tomada de decisão Discussão de contrato Fechado - [P…" at bounding box center [0, 0] width 0 height 0
click at [67, 219] on div at bounding box center [467, 240] width 846 height 481
click at [104, 190] on div at bounding box center [467, 240] width 846 height 481
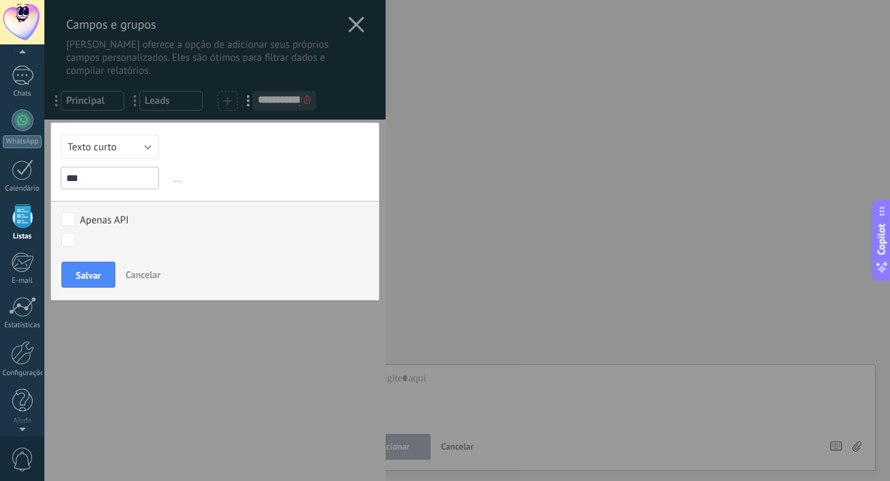
click at [0, 0] on div "Contato inicial Discussões Tomada de decisão Discussão de contrato Fechado - [P…" at bounding box center [0, 0] width 0 height 0
click at [188, 187] on div at bounding box center [467, 240] width 846 height 481
click at [89, 274] on span "Salvar" at bounding box center [88, 275] width 25 height 10
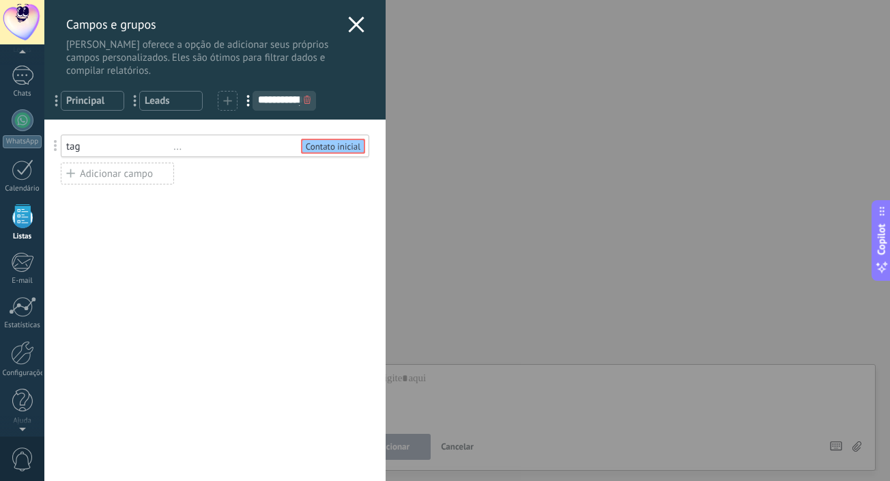
click at [55, 108] on span "..." at bounding box center [61, 100] width 28 height 23
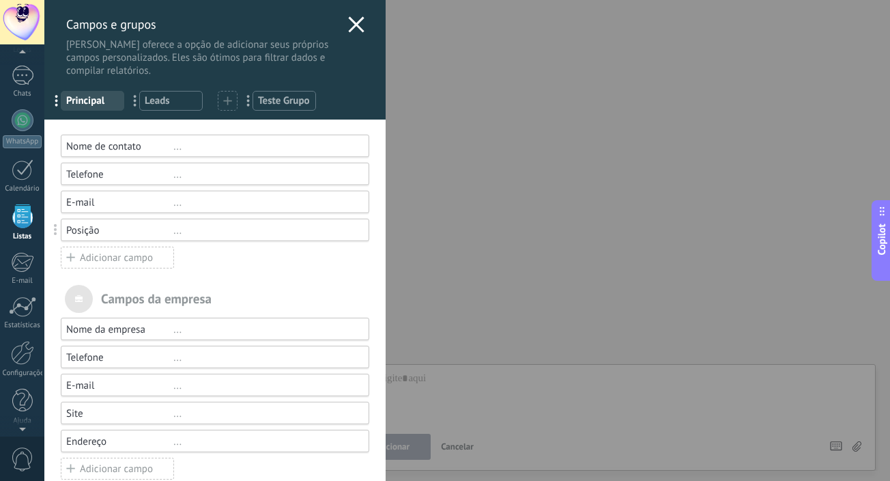
click at [354, 23] on use at bounding box center [356, 24] width 16 height 16
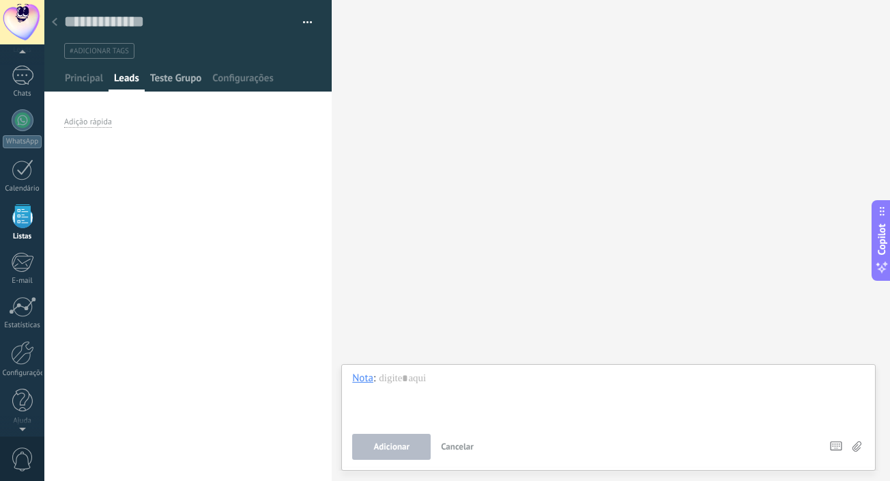
click at [179, 78] on span "Teste Grupo" at bounding box center [176, 82] width 52 height 20
click at [233, 75] on span "Configurações" at bounding box center [242, 82] width 61 height 20
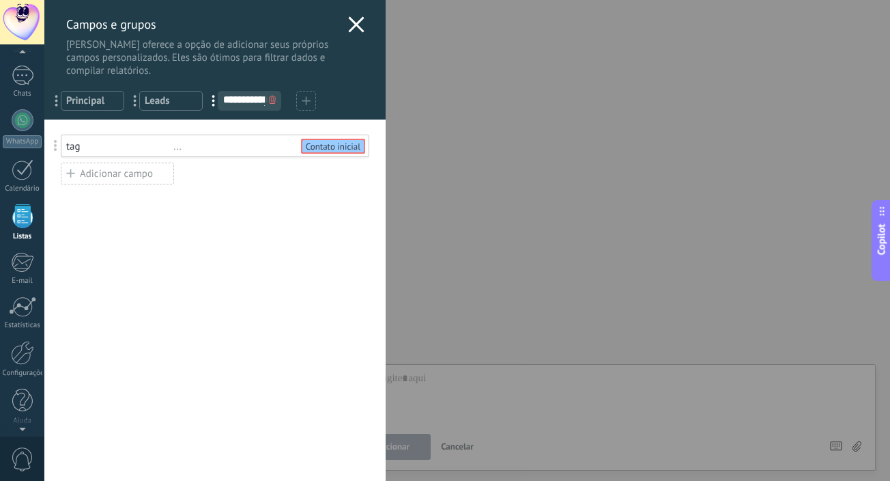
click at [350, 25] on use at bounding box center [356, 24] width 16 height 16
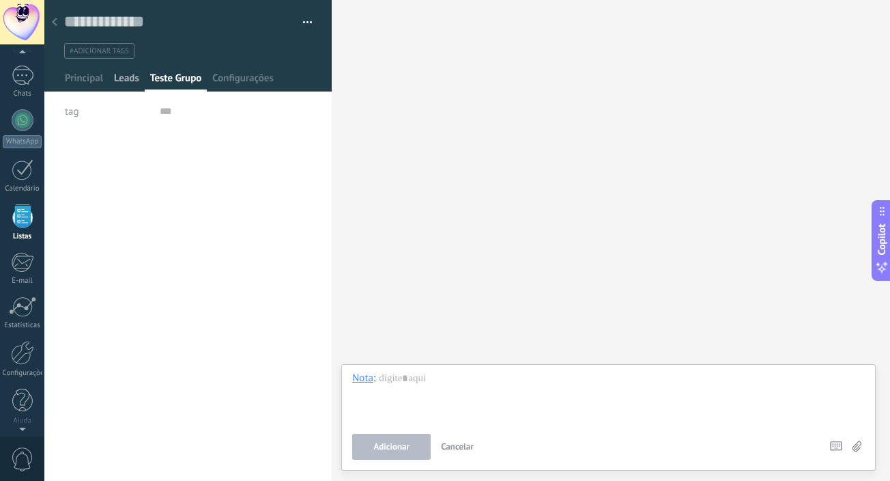
click at [124, 79] on span "Leads" at bounding box center [126, 82] width 25 height 20
click at [98, 119] on div "Adição rápida" at bounding box center [88, 122] width 48 height 11
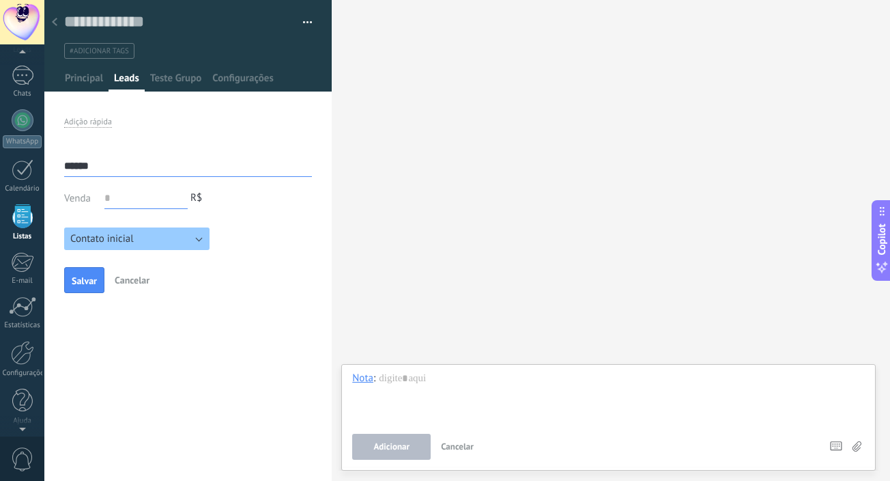
type input "******"
click at [141, 206] on input "text" at bounding box center [145, 198] width 83 height 22
type input "*****"
click at [90, 279] on span "Salvar" at bounding box center [84, 281] width 25 height 10
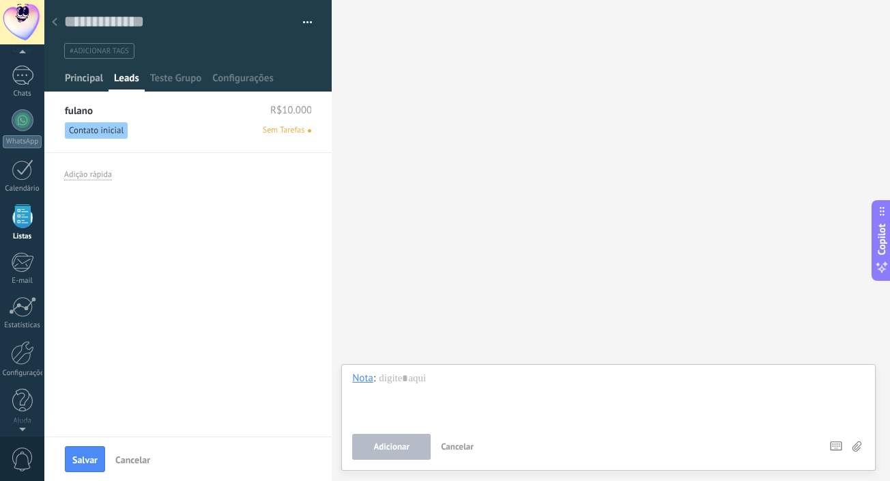
click at [93, 83] on span "Principal" at bounding box center [84, 82] width 38 height 20
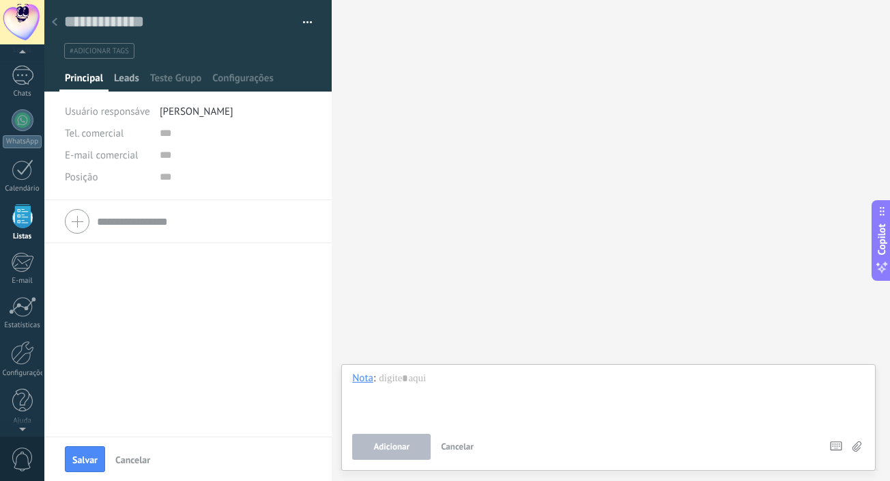
click at [132, 82] on span "Leads" at bounding box center [126, 82] width 25 height 20
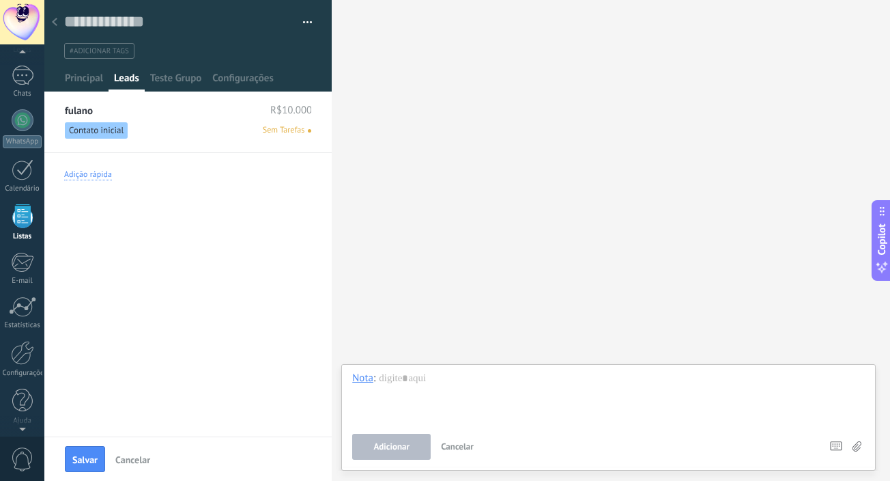
click at [88, 169] on div "Adição rápida" at bounding box center [88, 174] width 48 height 11
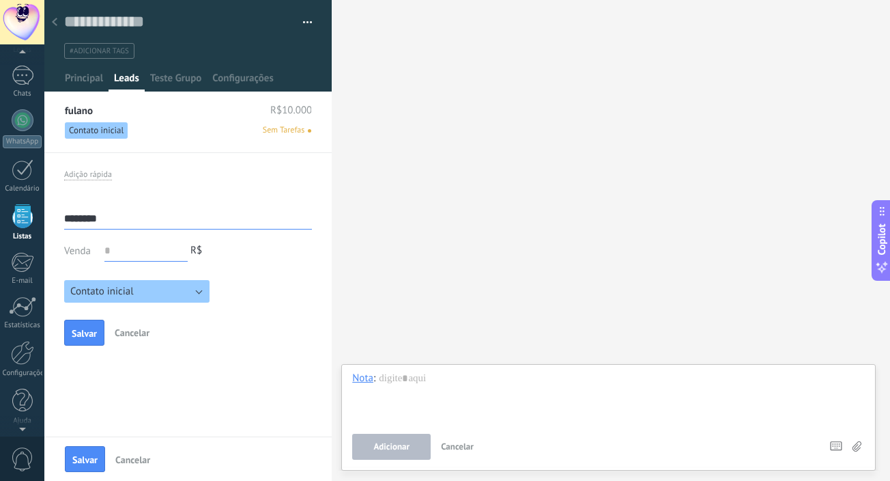
type input "********"
click at [132, 242] on input "text" at bounding box center [145, 251] width 83 height 22
type input "*****"
click at [92, 336] on span "Salvar" at bounding box center [84, 333] width 25 height 10
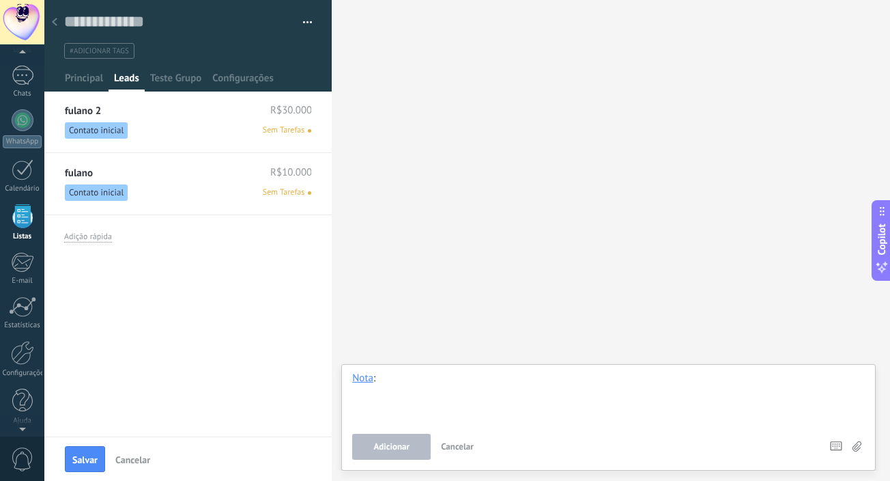
click at [407, 391] on div at bounding box center [608, 397] width 513 height 52
click at [388, 440] on button "Adicionar" at bounding box center [391, 447] width 79 height 26
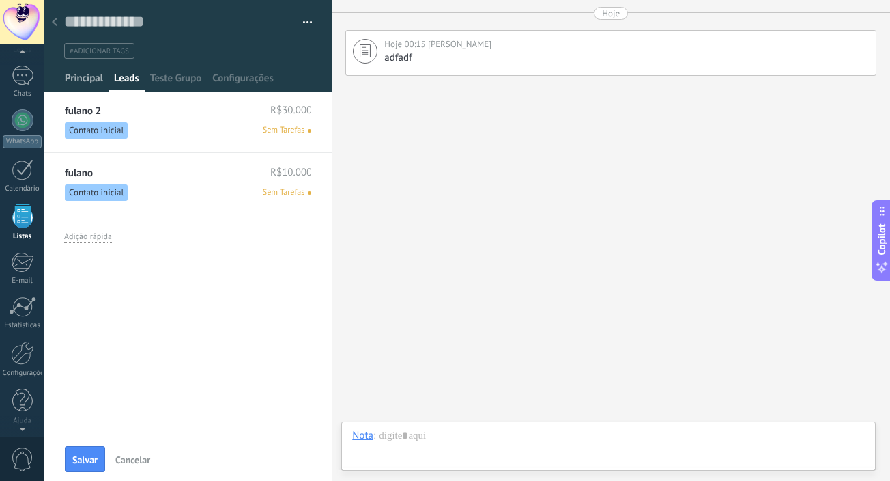
click at [77, 83] on span "Principal" at bounding box center [84, 82] width 38 height 20
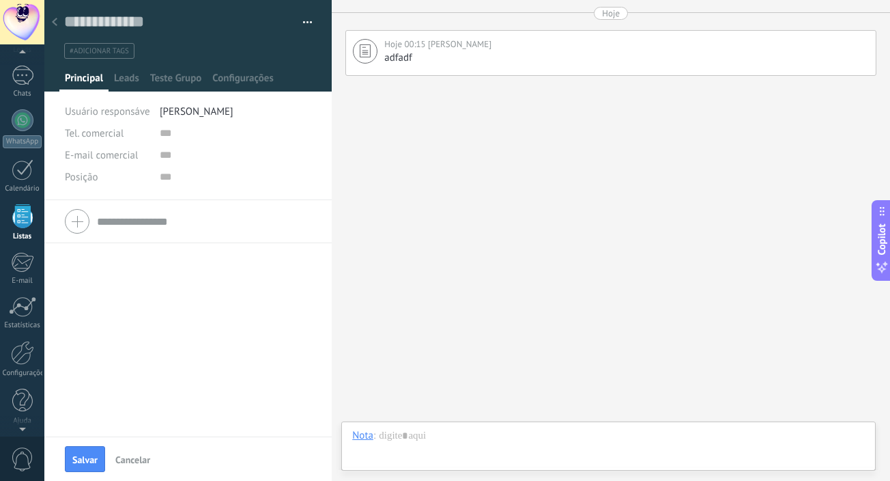
click at [57, 20] on div at bounding box center [54, 23] width 19 height 27
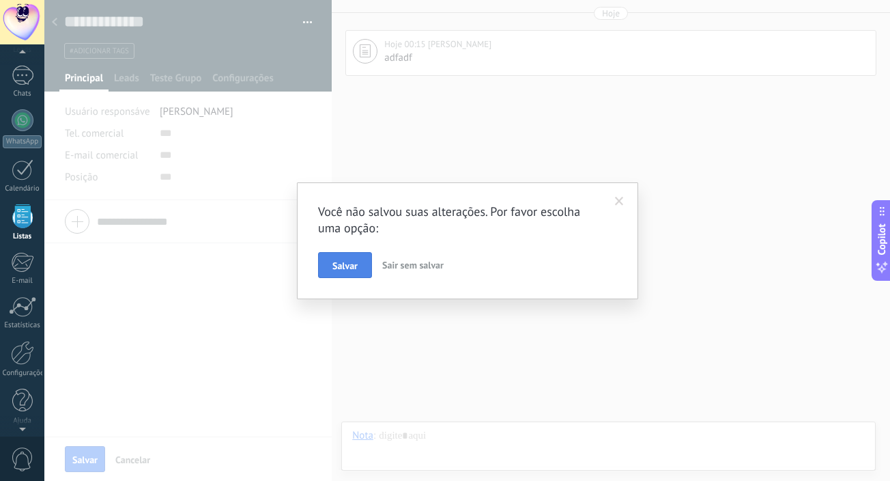
click at [350, 265] on span "Salvar" at bounding box center [344, 266] width 25 height 10
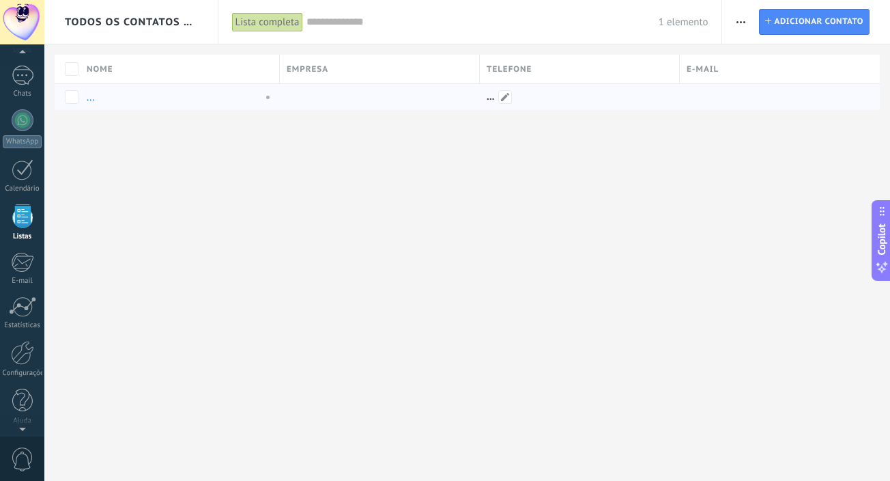
click at [582, 91] on div at bounding box center [576, 97] width 193 height 26
click at [103, 96] on span at bounding box center [105, 97] width 14 height 14
click at [171, 102] on input "text" at bounding box center [179, 98] width 188 height 22
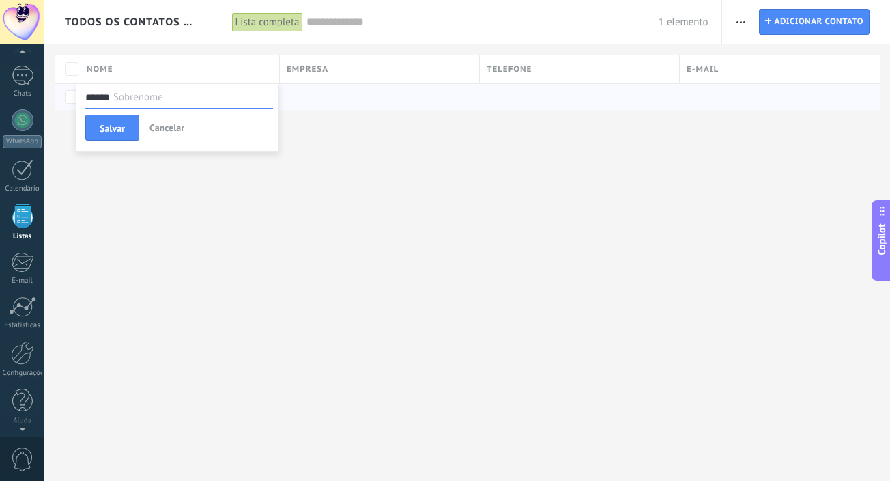
type input "******"
click at [126, 135] on button "Salvar" at bounding box center [112, 128] width 54 height 26
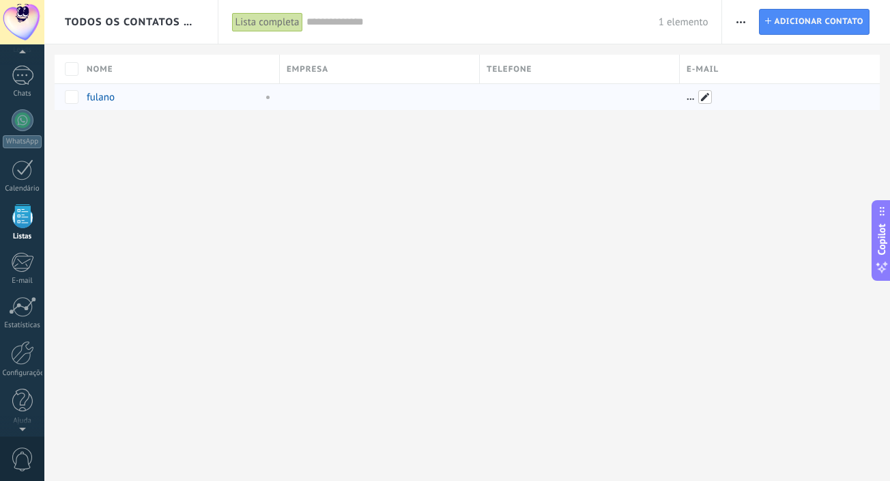
click at [700, 96] on span at bounding box center [705, 97] width 14 height 14
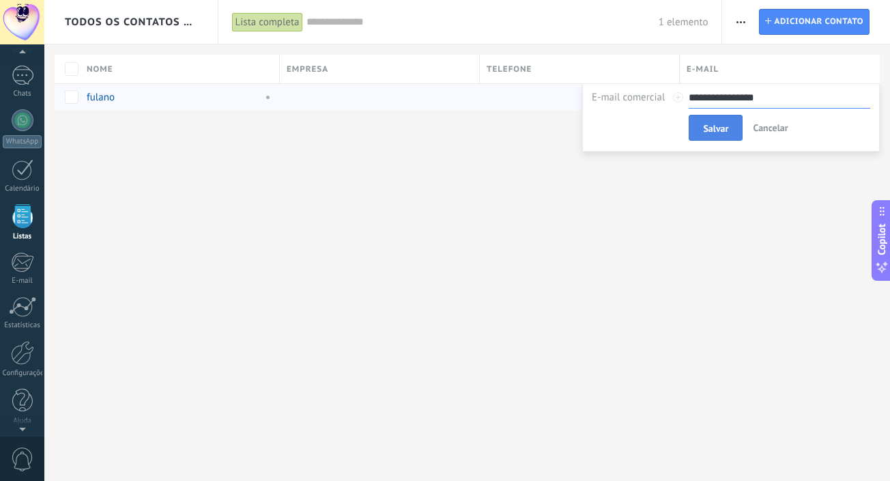
type input "**********"
click at [731, 124] on button "Salvar" at bounding box center [716, 128] width 54 height 26
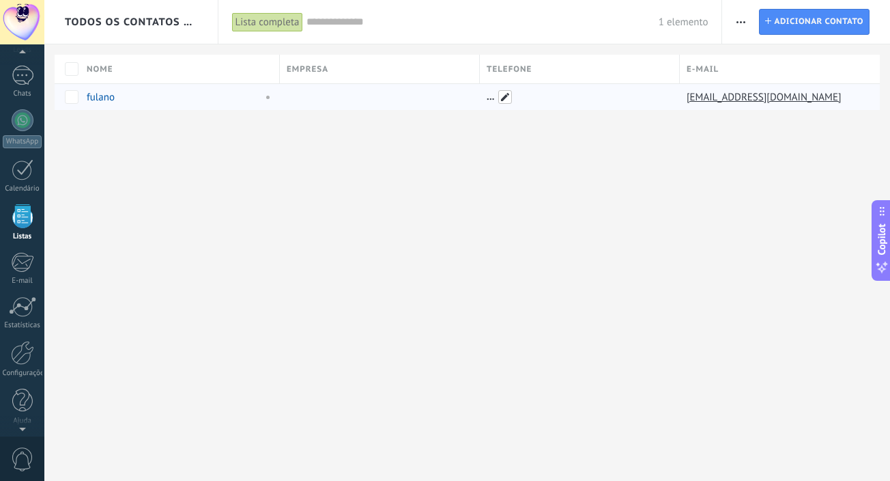
click at [504, 96] on span at bounding box center [505, 97] width 14 height 14
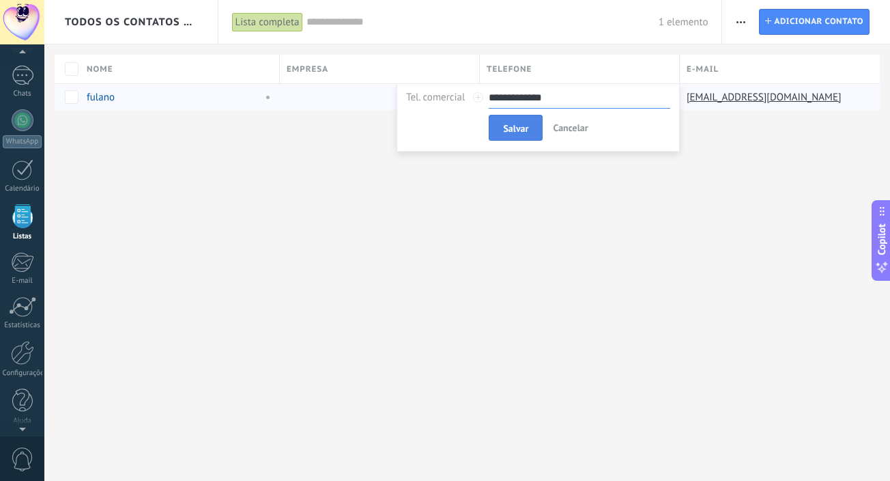
type input "**********"
click at [501, 126] on button "Salvar" at bounding box center [516, 128] width 54 height 26
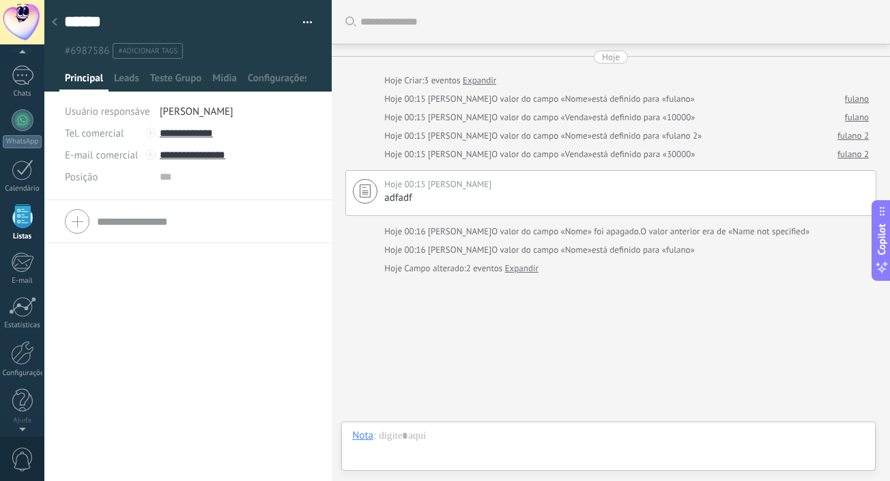
scroll to position [32, 0]
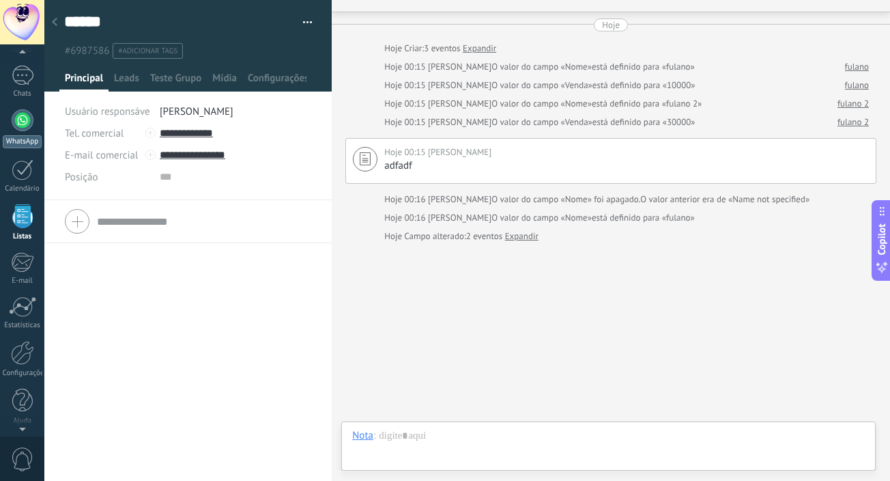
drag, startPoint x: 51, startPoint y: 24, endPoint x: 16, endPoint y: 134, distance: 116.0
click at [51, 24] on div at bounding box center [54, 23] width 19 height 27
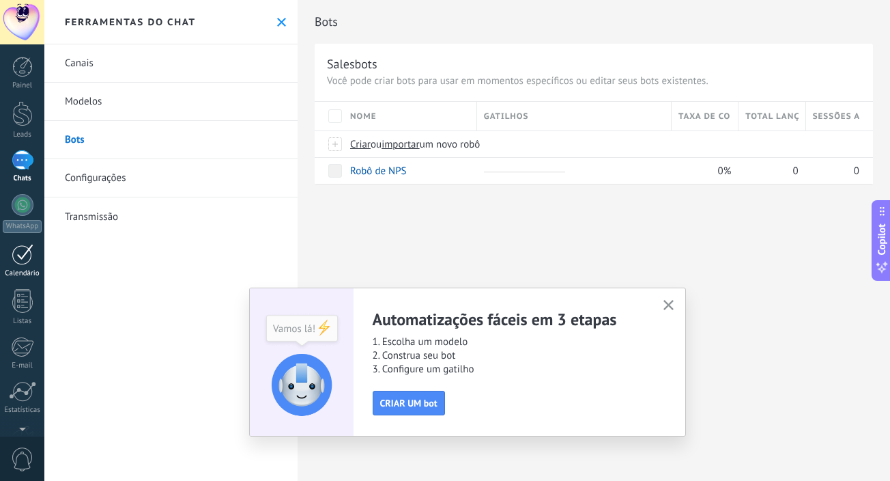
click at [19, 260] on div at bounding box center [23, 254] width 22 height 21
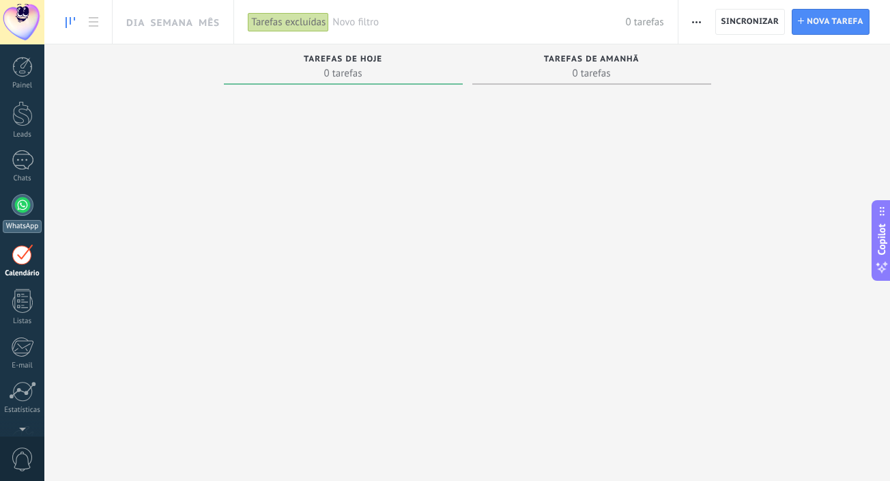
click at [20, 206] on div at bounding box center [23, 205] width 22 height 22
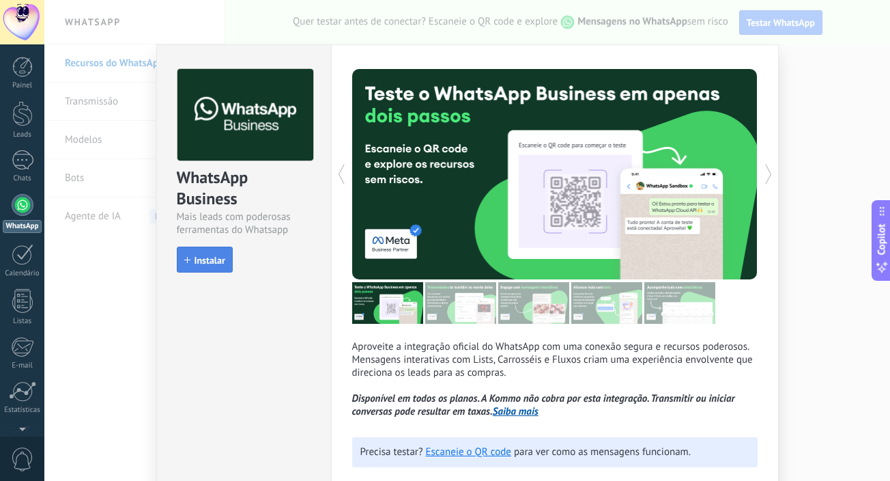
click at [204, 255] on span "Instalar" at bounding box center [210, 260] width 31 height 10
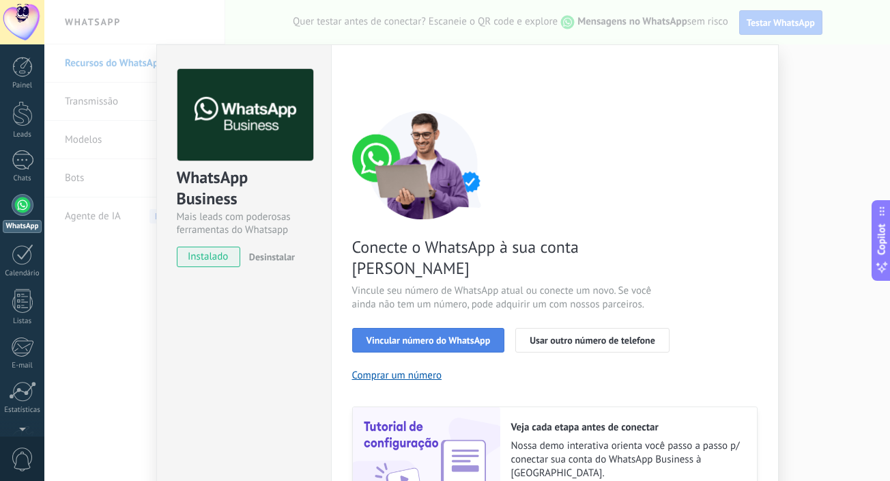
click at [456, 335] on span "Vincular número do WhatsApp" at bounding box center [429, 340] width 124 height 10
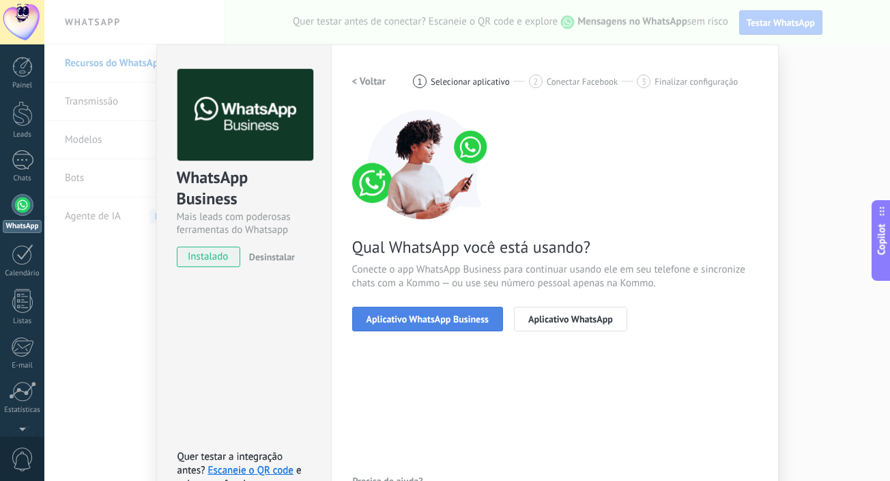
click at [445, 319] on span "Aplicativo WhatsApp Business" at bounding box center [428, 319] width 122 height 10
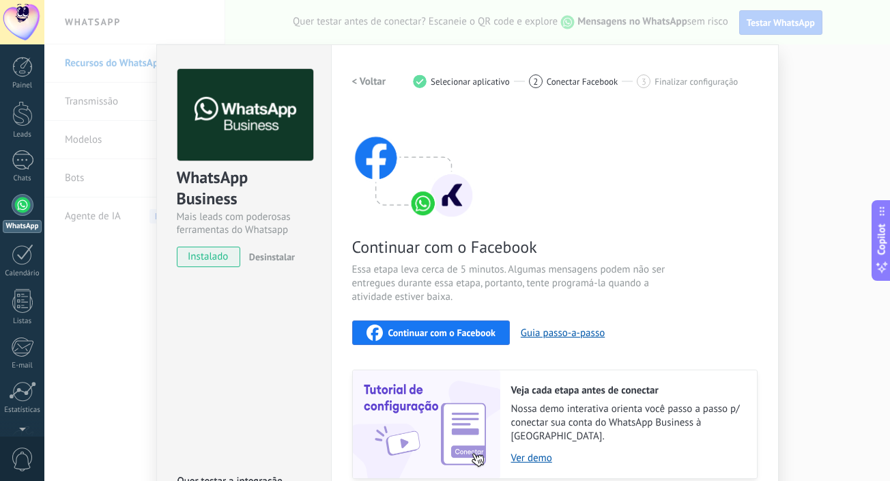
click at [357, 81] on h2 "< Voltar" at bounding box center [369, 81] width 34 height 13
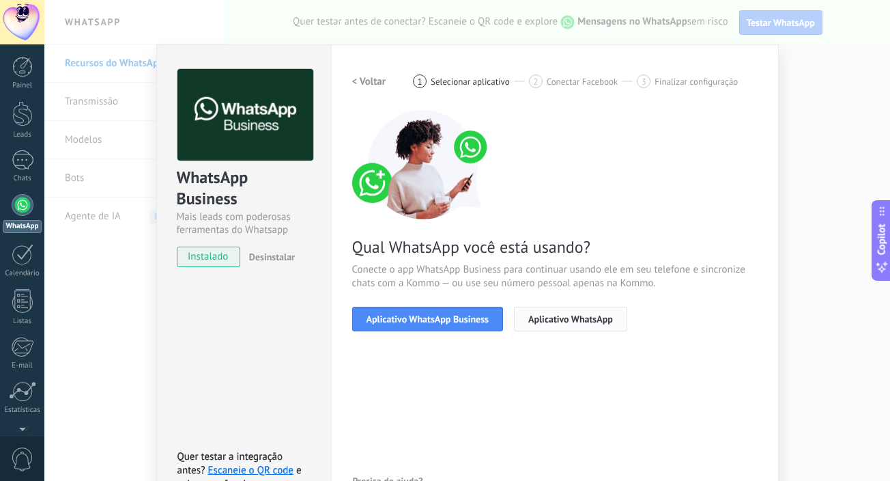
click at [560, 317] on span "Aplicativo WhatsApp" at bounding box center [570, 319] width 85 height 10
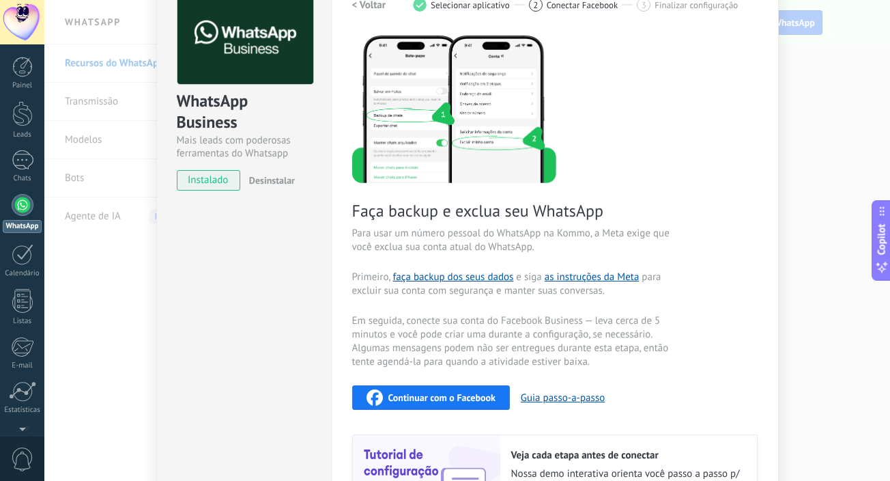
scroll to position [241, 0]
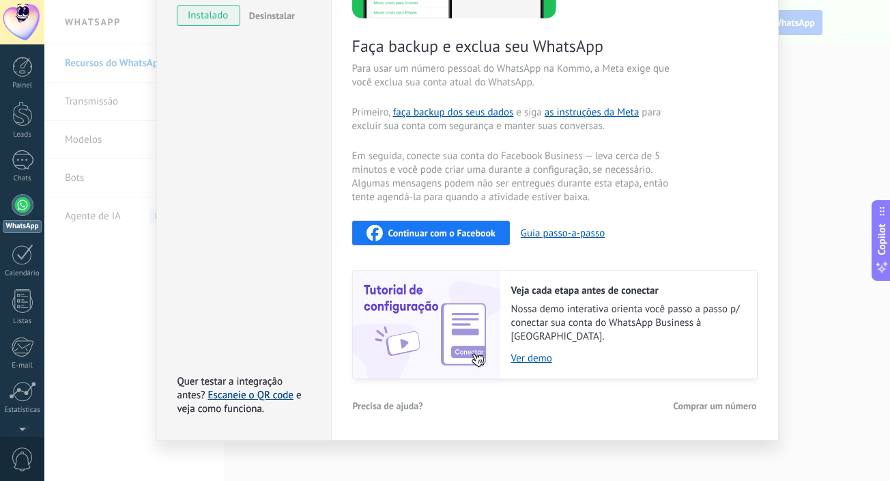
click at [272, 388] on link "Escaneie o QR code" at bounding box center [250, 394] width 85 height 13
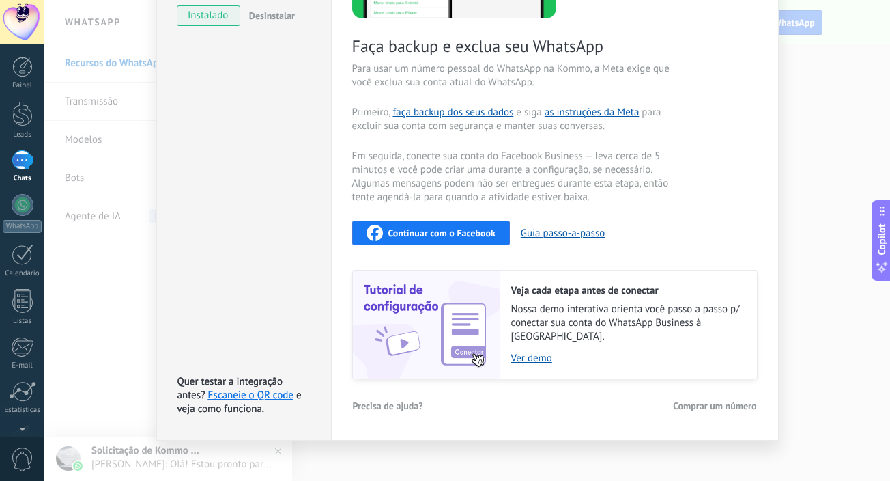
click at [463, 392] on div "WhatsApp Business Mais leads com poderosas ferramentas do Whatsapp instalado De…" at bounding box center [467, 240] width 846 height 481
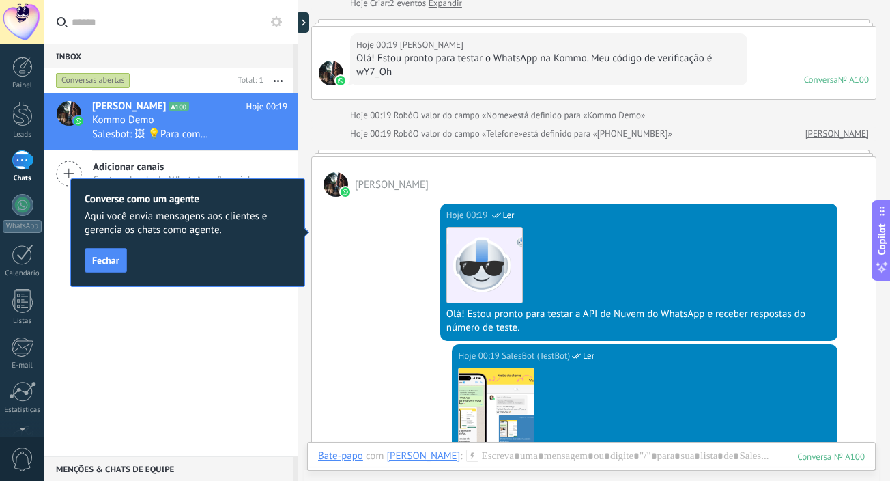
scroll to position [267, 0]
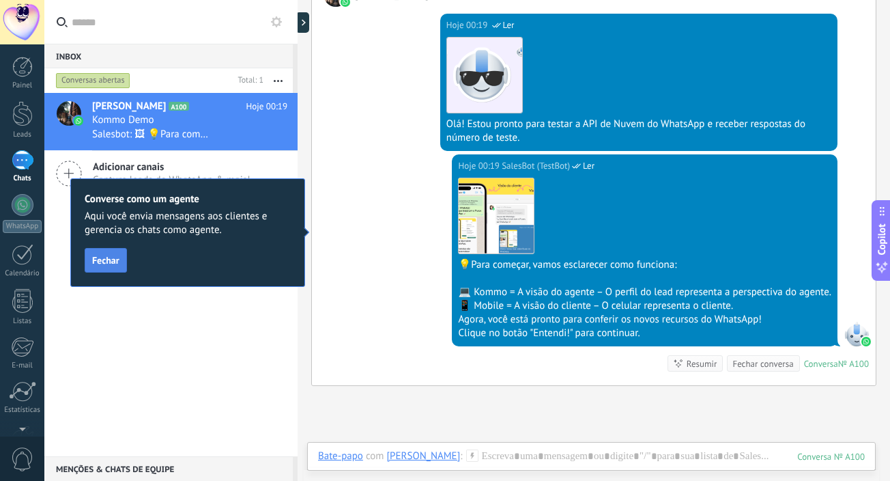
click at [111, 262] on span "Fechar" at bounding box center [105, 260] width 27 height 10
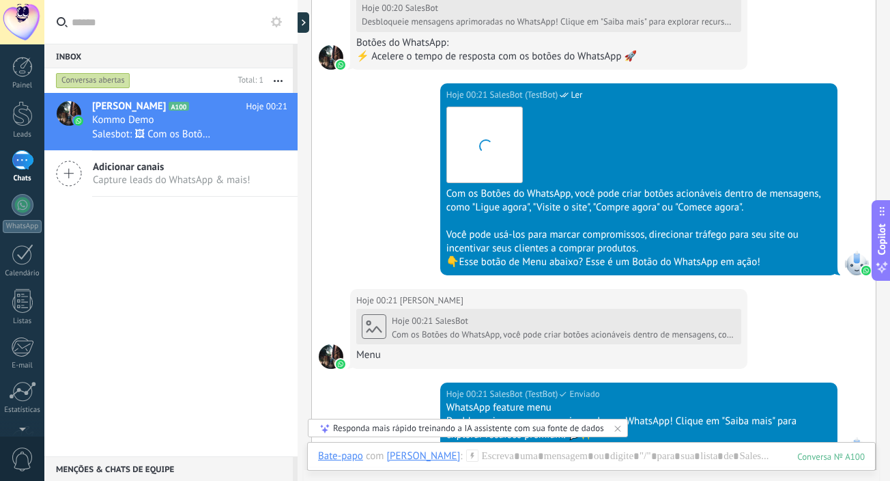
scroll to position [1058, 0]
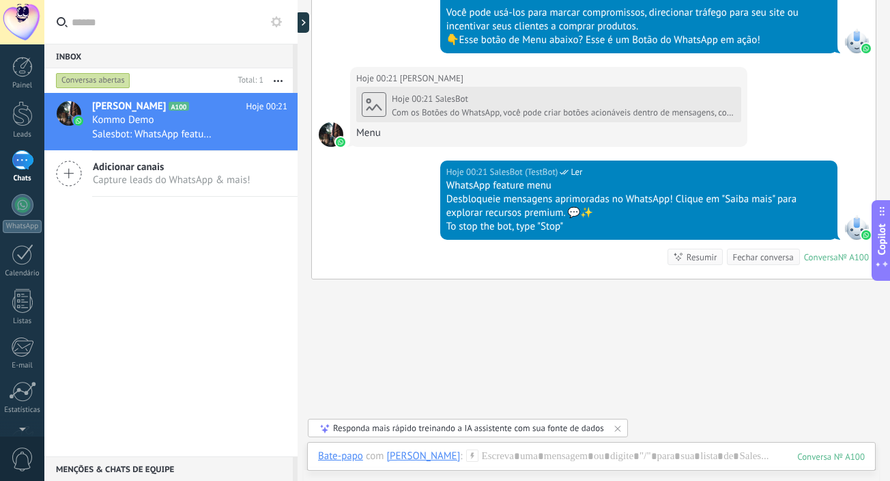
drag, startPoint x: 885, startPoint y: 266, endPoint x: 875, endPoint y: 257, distance: 14.0
click at [885, 266] on icon at bounding box center [882, 267] width 14 height 14
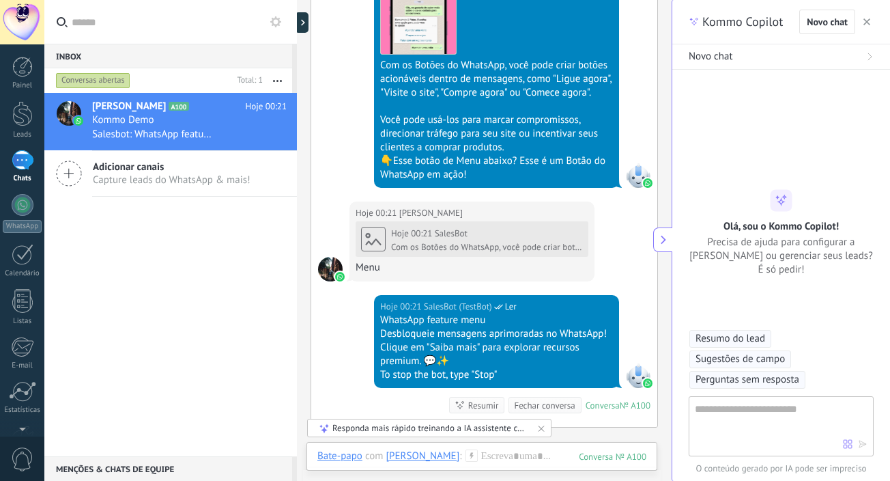
click at [752, 339] on span "Resumo do lead" at bounding box center [731, 339] width 70 height 14
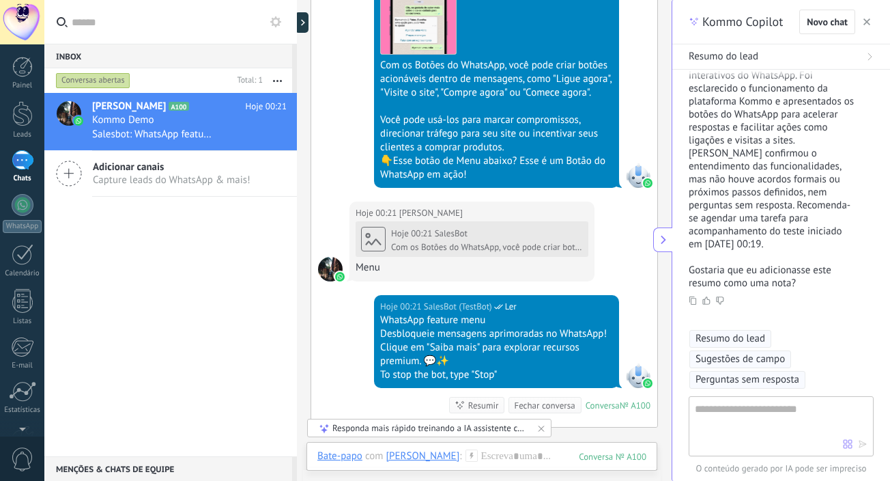
scroll to position [160, 0]
click at [865, 19] on icon "button" at bounding box center [867, 21] width 7 height 7
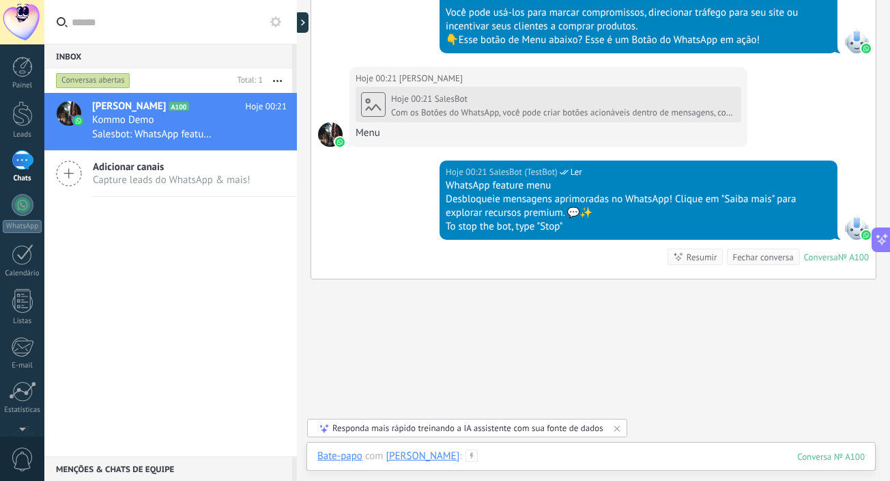
click at [506, 461] on div at bounding box center [591, 469] width 548 height 41
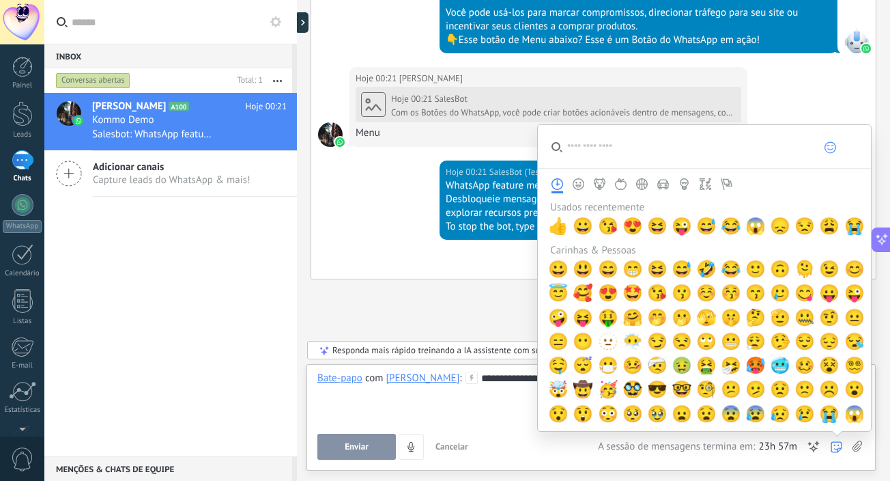
click at [839, 445] on icon at bounding box center [837, 447] width 12 height 12
click at [675, 340] on span "😒" at bounding box center [682, 341] width 20 height 19
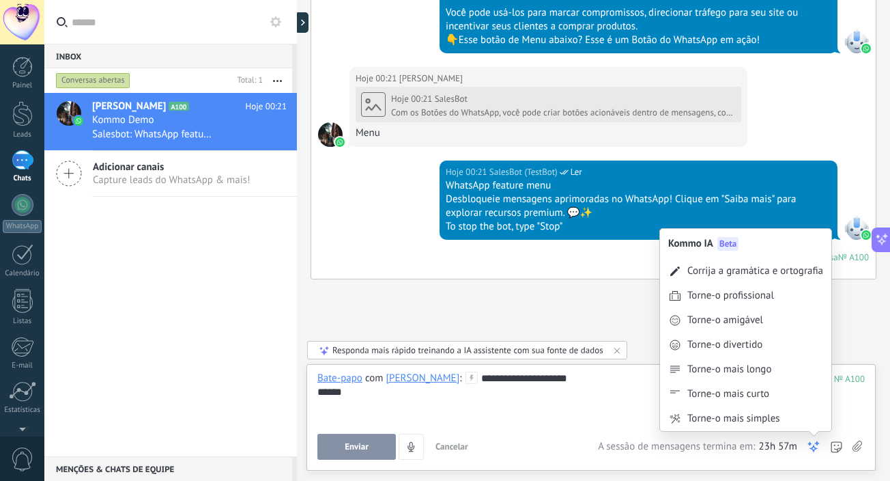
click at [814, 447] on use at bounding box center [814, 447] width 10 height 10
click at [759, 300] on div "Torne-o profissional" at bounding box center [731, 296] width 87 height 14
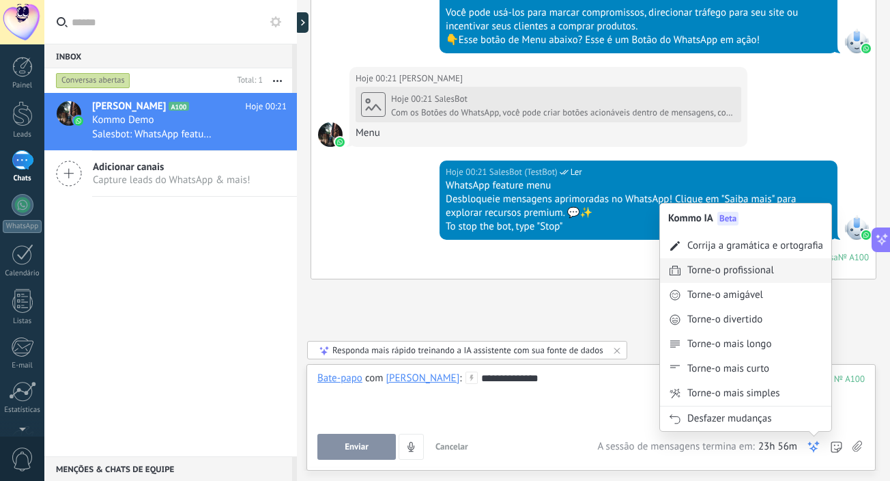
click at [814, 438] on div "Kommo IA Beta Corrija a gramática e ortografia Torne-o profissional Torne-o ami…" at bounding box center [814, 447] width 14 height 26
click at [761, 320] on div "Torne-o divertido" at bounding box center [725, 320] width 75 height 14
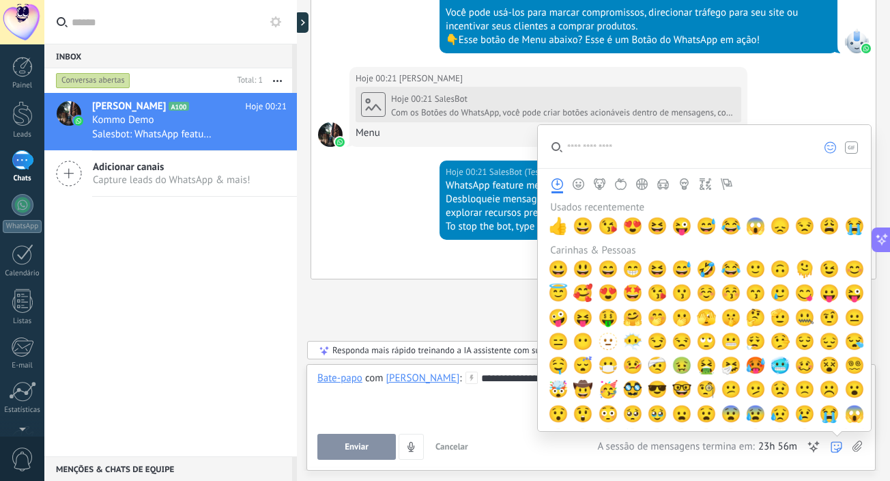
click at [508, 407] on div "**********" at bounding box center [591, 397] width 548 height 52
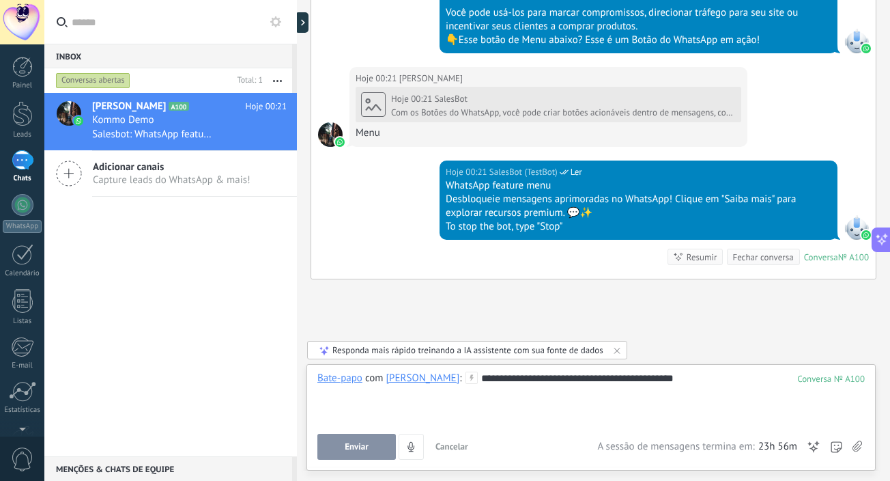
click at [354, 449] on span "Enviar" at bounding box center [357, 447] width 24 height 10
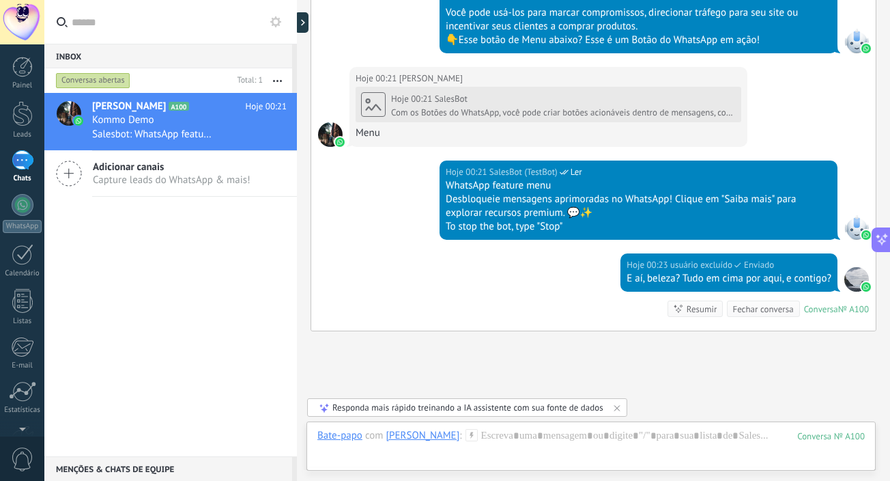
scroll to position [1146, 0]
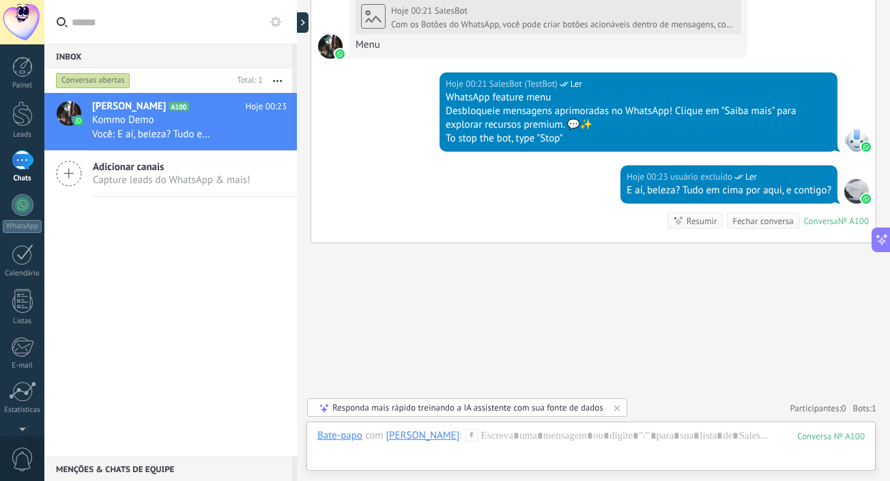
click at [156, 178] on span "Capture leads do WhatsApp & mais!" at bounding box center [172, 179] width 158 height 13
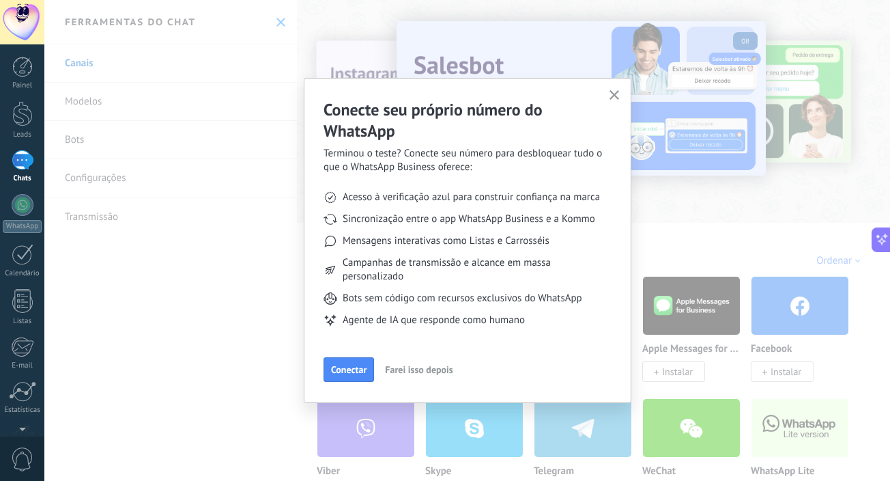
click at [421, 369] on span "Farei isso depois" at bounding box center [419, 370] width 68 height 10
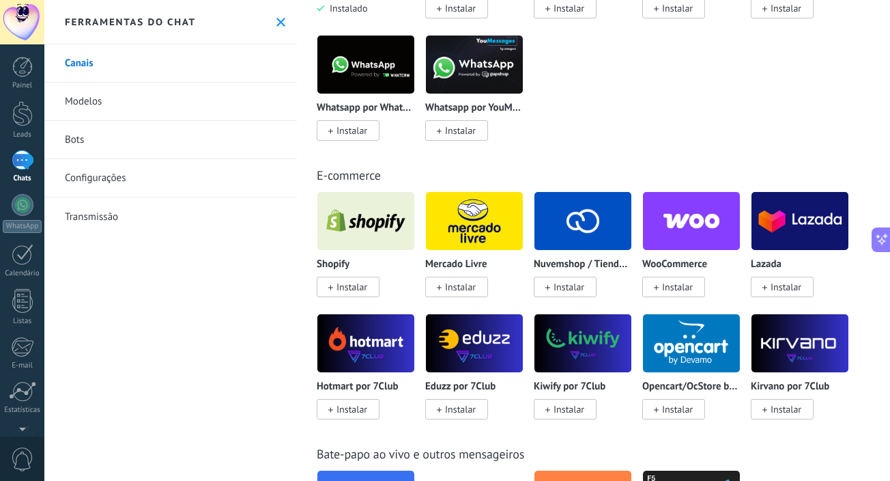
scroll to position [642, 0]
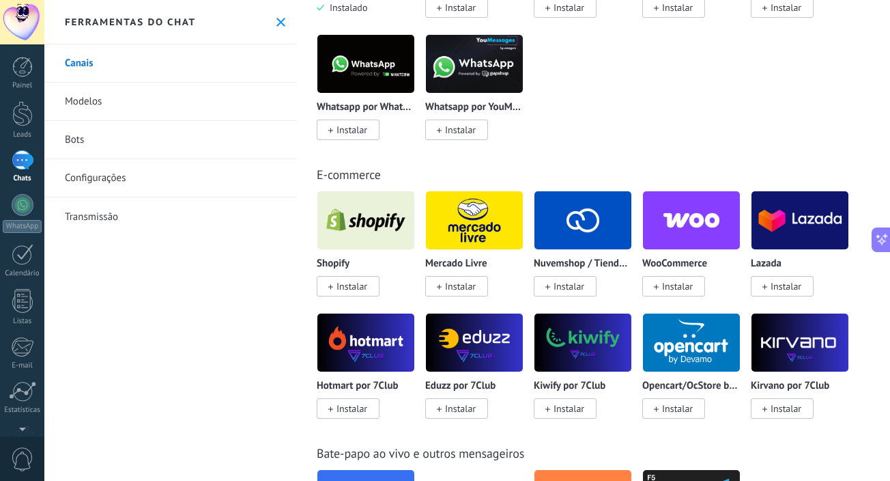
click at [346, 287] on span "Instalar" at bounding box center [352, 286] width 31 height 12
click at [334, 285] on span "Instalar" at bounding box center [348, 286] width 63 height 20
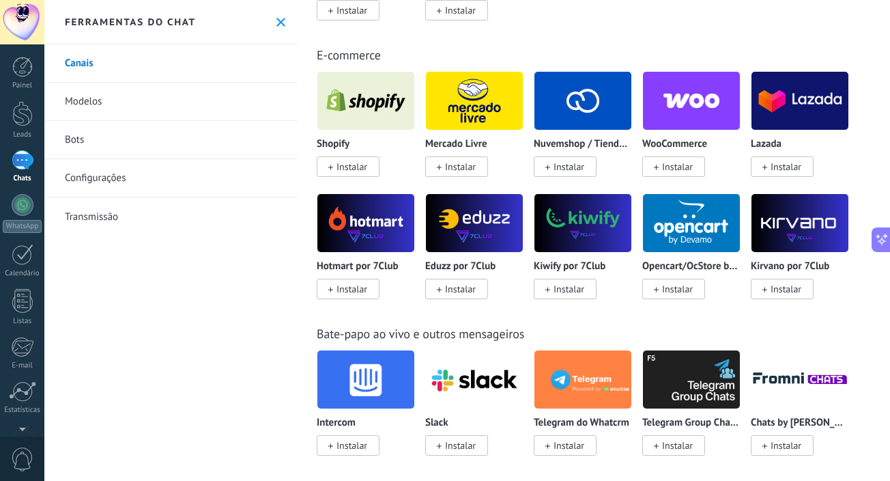
click at [355, 173] on span "Instalar" at bounding box center [352, 166] width 31 height 12
click at [348, 125] on img at bounding box center [365, 101] width 97 height 66
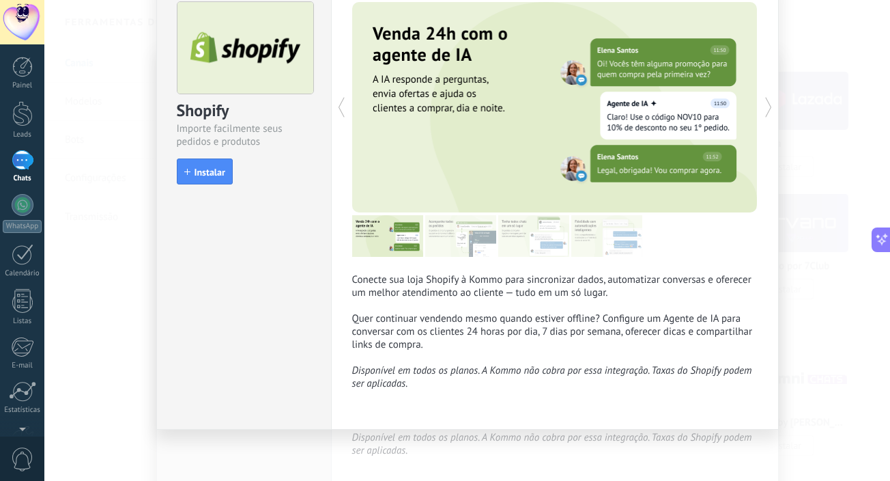
scroll to position [0, 0]
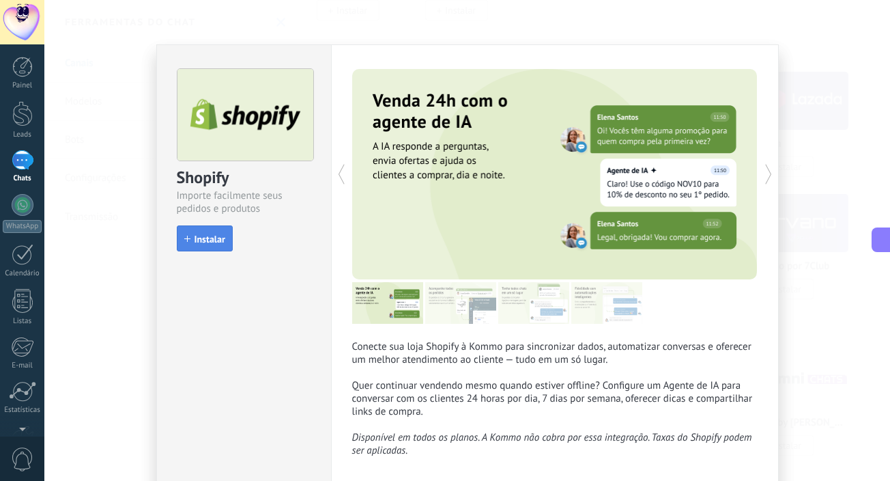
click at [208, 238] on span "Instalar" at bounding box center [210, 239] width 31 height 10
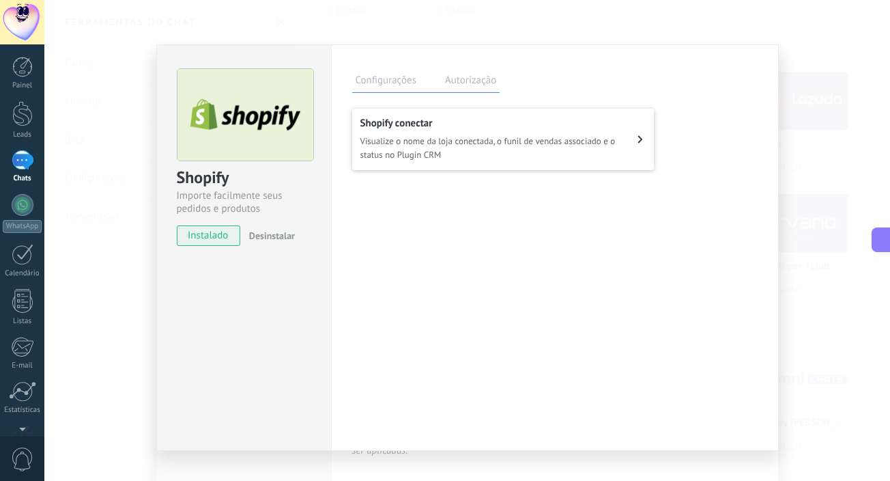
click at [434, 143] on span "Visualize o nome da loja conectada, o funil de vendas associado e o status no P…" at bounding box center [499, 147] width 278 height 27
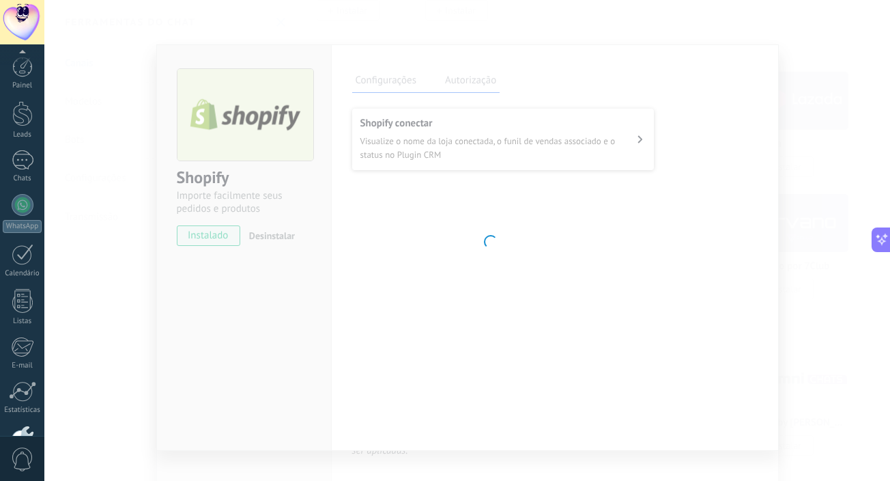
scroll to position [87, 0]
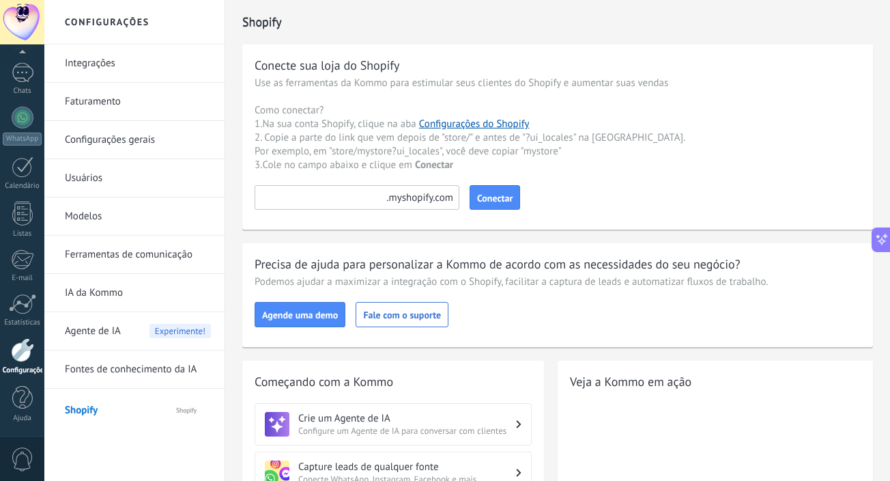
click at [343, 201] on input at bounding box center [357, 197] width 205 height 25
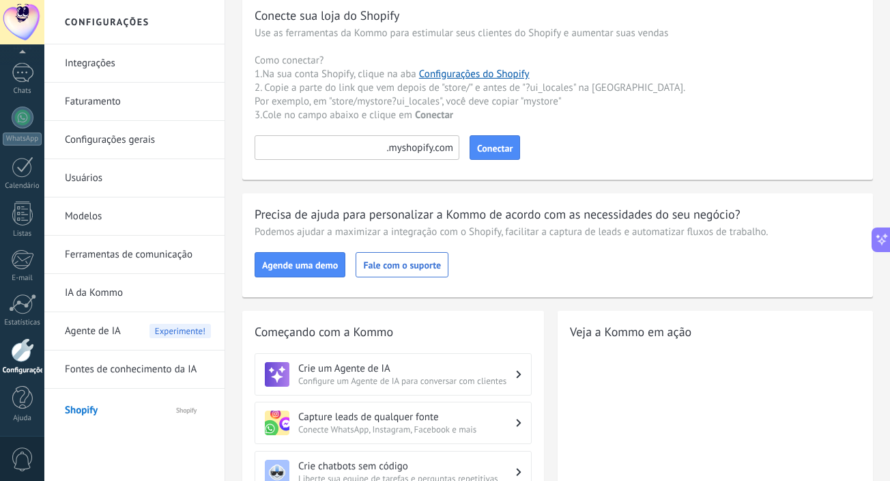
scroll to position [51, 0]
